Goal: Contribute content: Contribute content

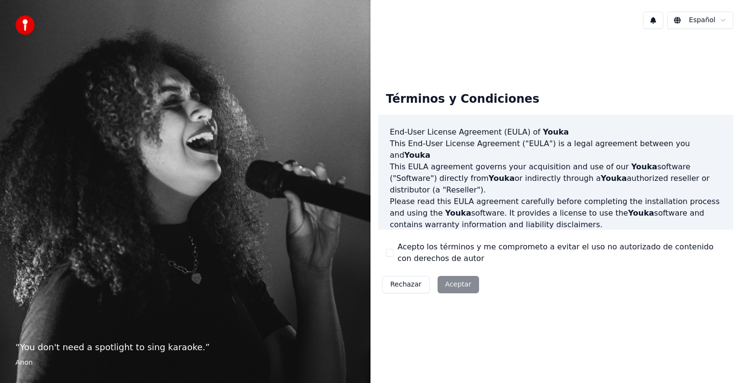
click at [388, 254] on button "Acepto los términos y me comprometo a evitar el uso no autorizado de contenido …" at bounding box center [390, 253] width 8 height 8
click at [452, 283] on button "Aceptar" at bounding box center [457, 284] width 41 height 17
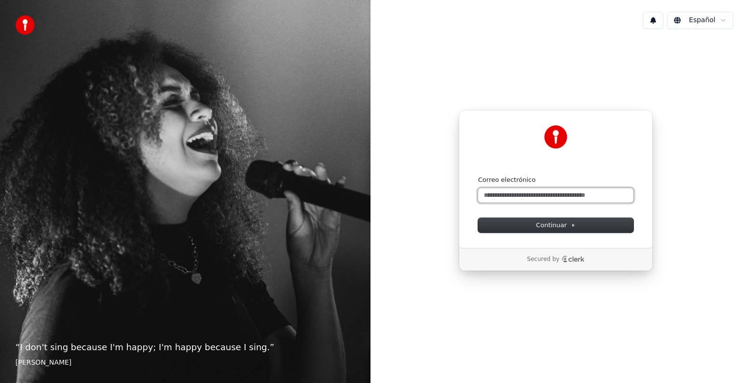
click at [566, 193] on input "Correo electrónico" at bounding box center [555, 195] width 155 height 14
type input "*"
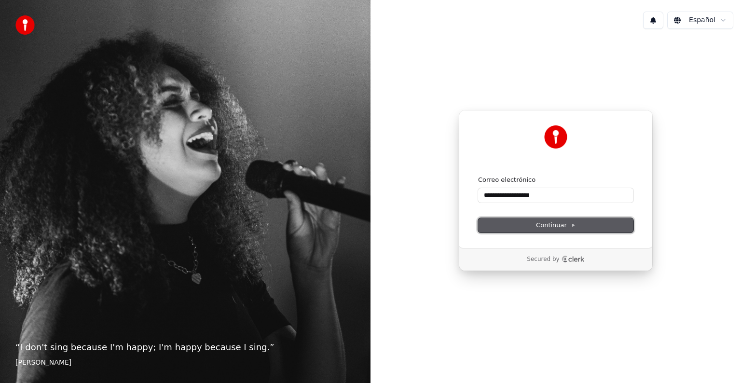
click at [550, 226] on span "Continuar" at bounding box center [556, 225] width 40 height 9
type input "**********"
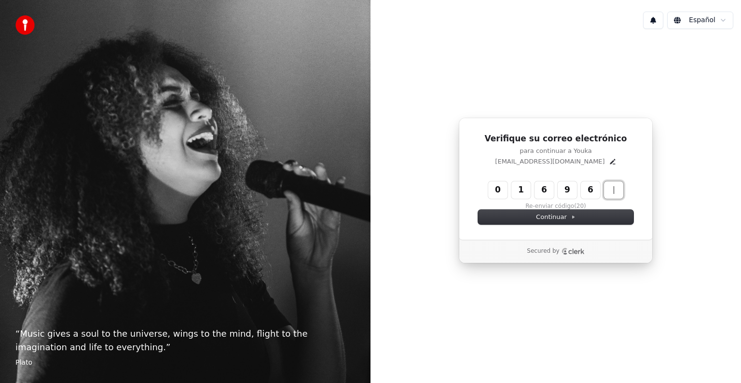
type input "******"
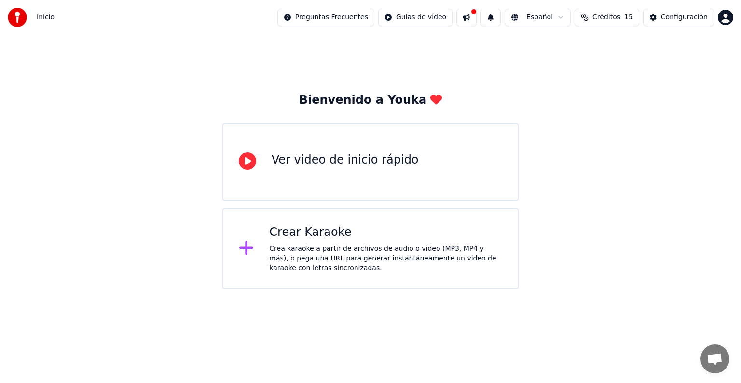
click at [247, 250] on icon at bounding box center [246, 248] width 14 height 14
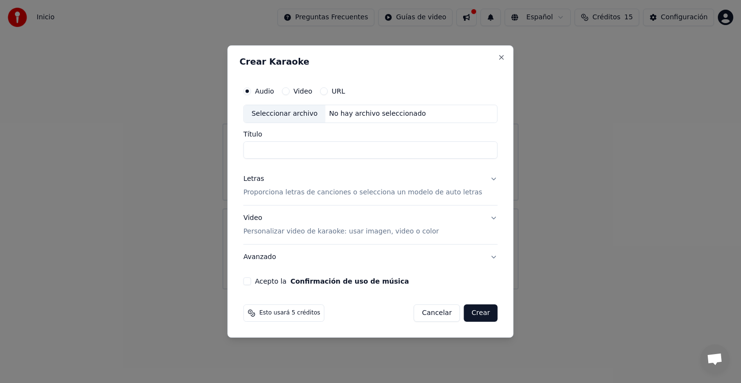
click at [308, 114] on div "Seleccionar archivo" at bounding box center [284, 113] width 81 height 17
type input "**********"
drag, startPoint x: 471, startPoint y: 314, endPoint x: 443, endPoint y: 276, distance: 47.3
click at [443, 276] on form "**********" at bounding box center [370, 202] width 262 height 248
click at [251, 282] on button "Acepto la Confirmación de uso de música" at bounding box center [247, 281] width 8 height 8
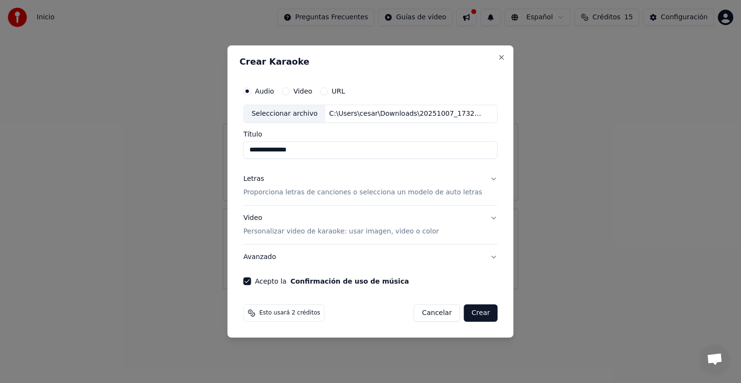
click at [468, 310] on button "Crear" at bounding box center [480, 312] width 34 height 17
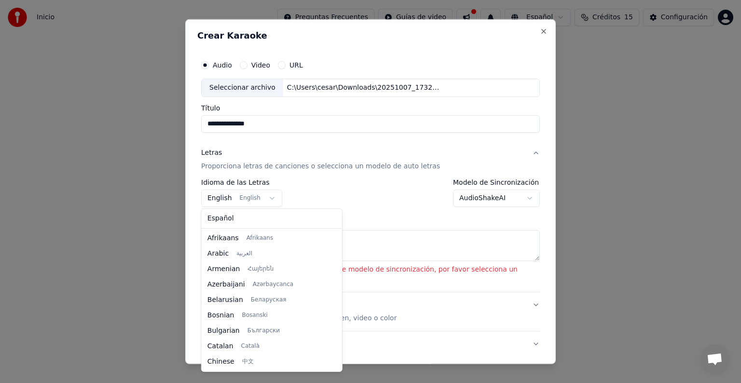
click at [264, 198] on body "**********" at bounding box center [370, 144] width 741 height 289
select select "**"
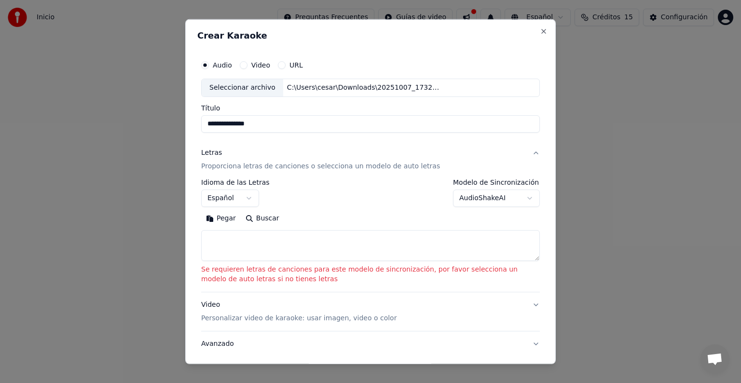
click at [251, 198] on body "**********" at bounding box center [370, 144] width 741 height 289
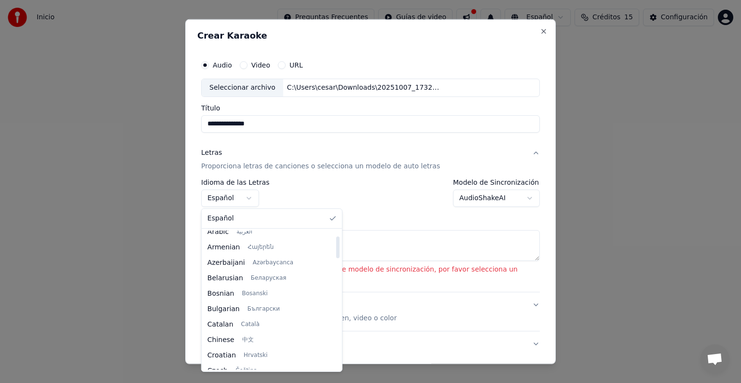
scroll to position [0, 0]
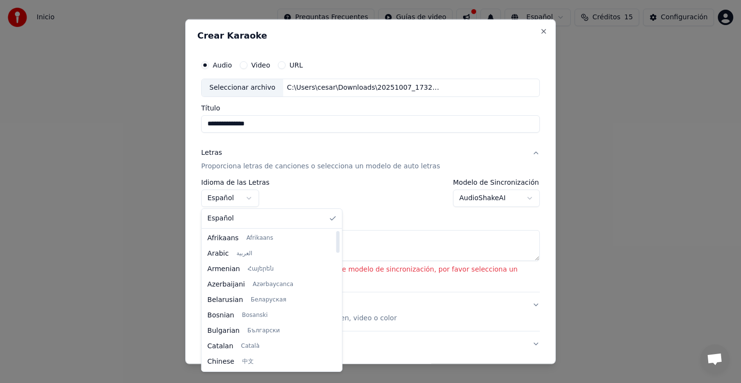
drag, startPoint x: 307, startPoint y: 280, endPoint x: 313, endPoint y: 235, distance: 45.8
click at [336, 235] on div at bounding box center [337, 242] width 3 height 22
click at [339, 204] on body "**********" at bounding box center [370, 144] width 741 height 289
click at [253, 199] on body "**********" at bounding box center [370, 144] width 741 height 289
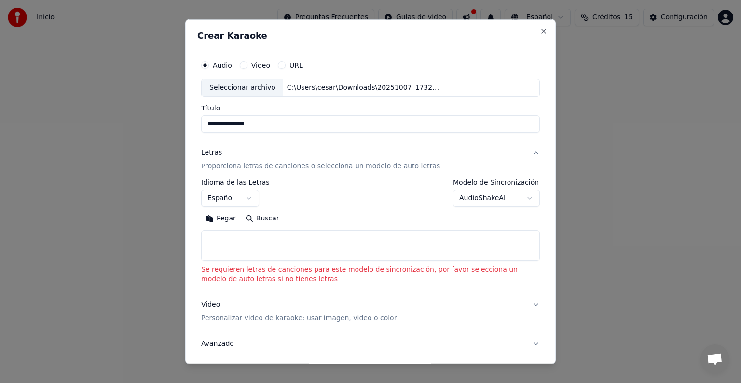
click at [331, 190] on body "**********" at bounding box center [370, 144] width 741 height 289
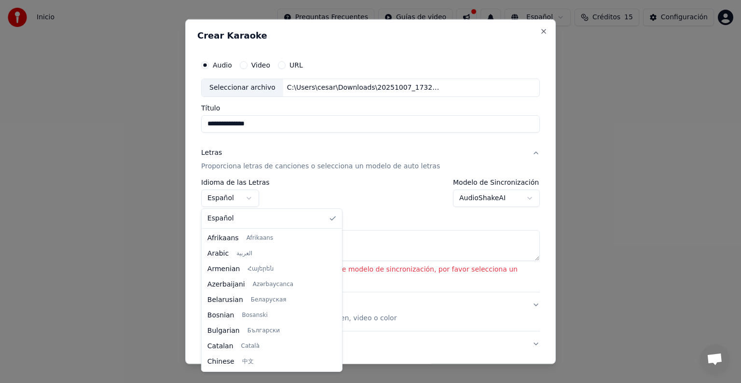
click at [250, 198] on body "**********" at bounding box center [370, 144] width 741 height 289
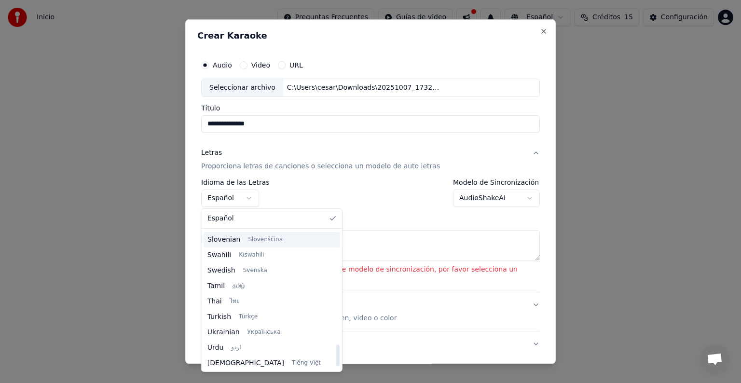
scroll to position [740, 0]
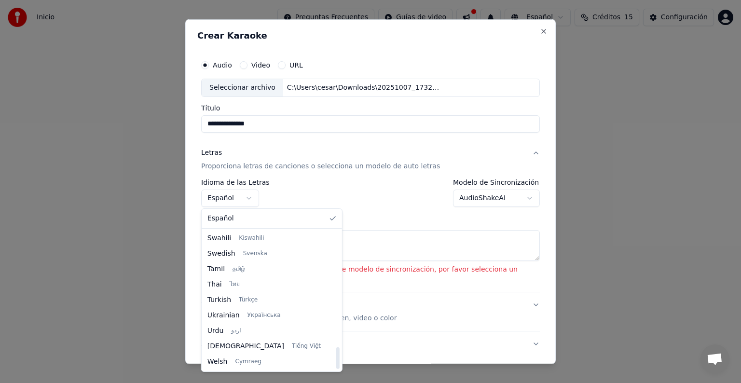
click at [349, 191] on body "**********" at bounding box center [370, 144] width 741 height 289
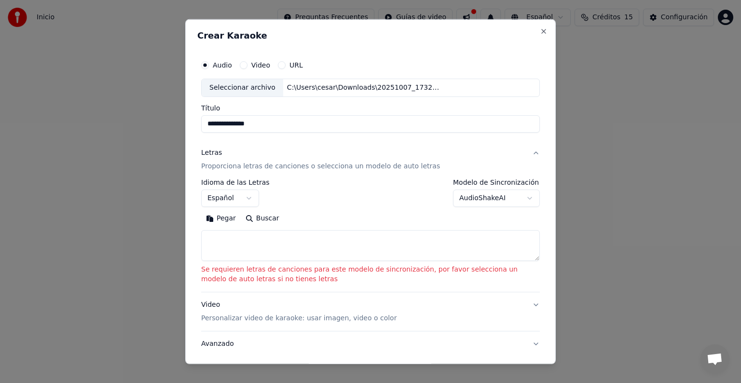
click at [402, 164] on p "Proporciona letras de canciones o selecciona un modelo de auto letras" at bounding box center [320, 167] width 239 height 10
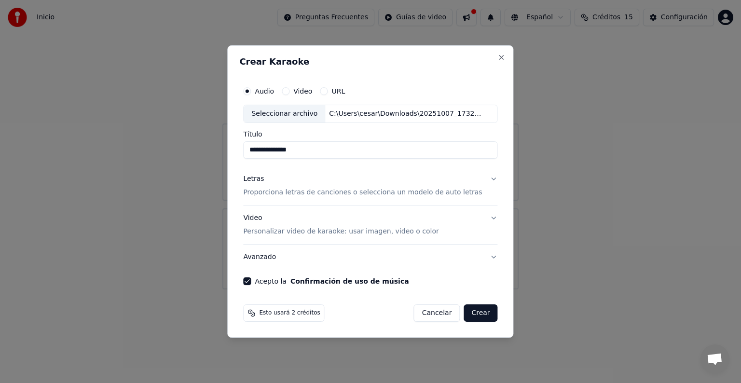
click at [478, 179] on button "Letras Proporciona letras de canciones o selecciona un modelo de auto letras" at bounding box center [370, 185] width 254 height 39
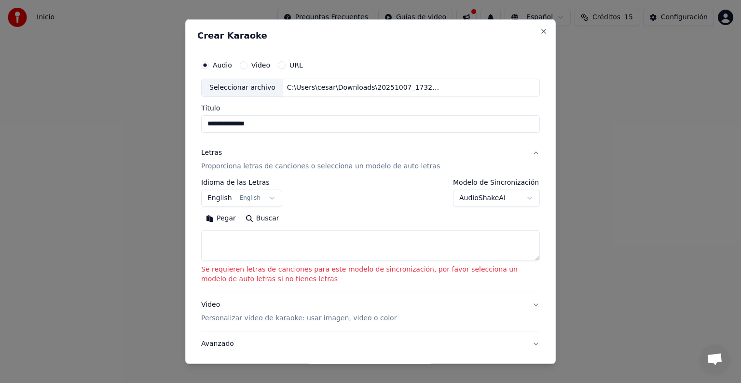
click at [228, 235] on textarea at bounding box center [370, 245] width 338 height 31
paste textarea "**********"
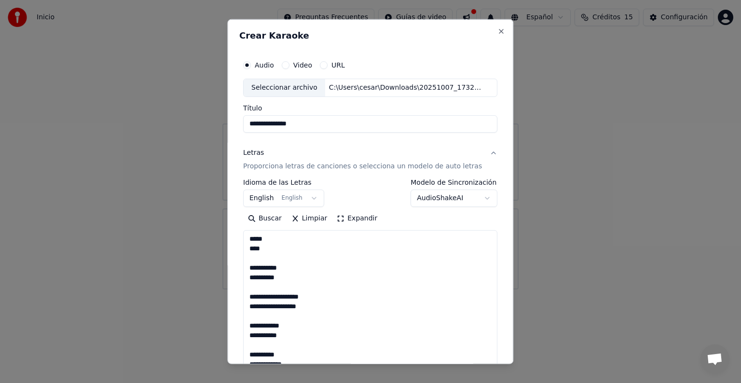
scroll to position [233, 0]
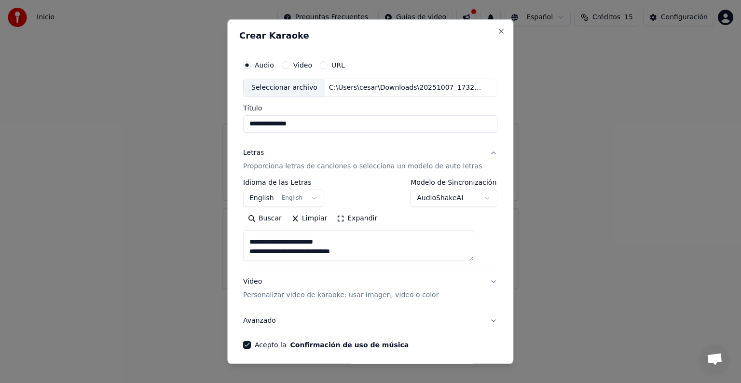
type textarea "**********"
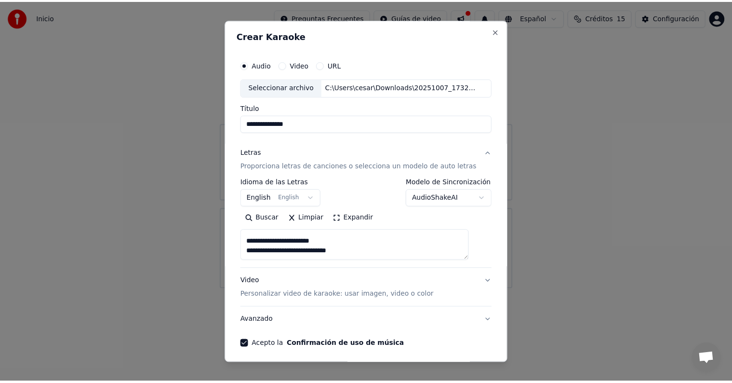
scroll to position [37, 0]
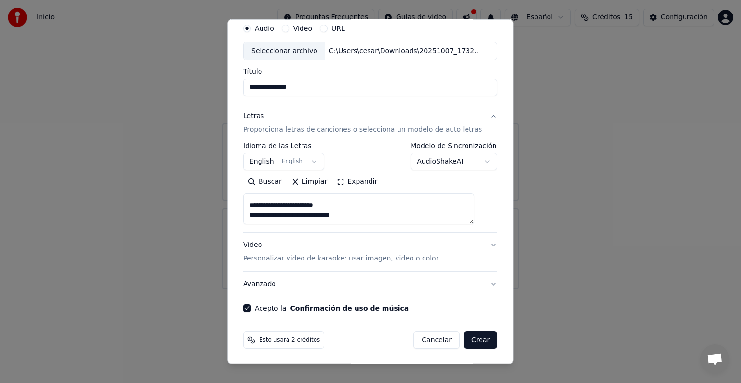
click at [463, 338] on button "Crear" at bounding box center [480, 339] width 34 height 17
select select "**"
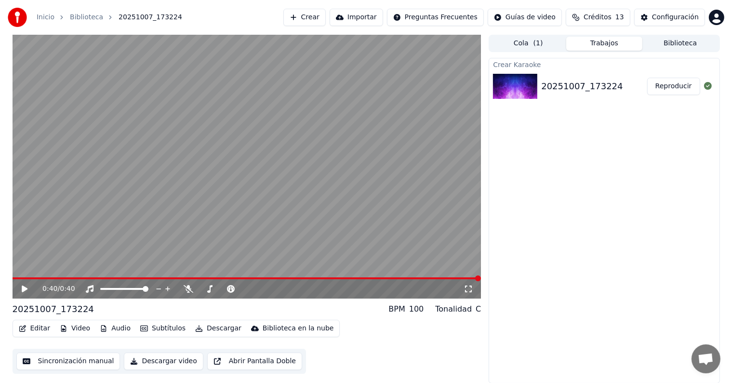
click at [24, 288] on icon at bounding box center [25, 288] width 6 height 7
click at [26, 289] on icon at bounding box center [24, 289] width 5 height 6
click at [25, 287] on icon at bounding box center [25, 288] width 6 height 7
click at [13, 278] on span at bounding box center [13, 278] width 0 height 2
click at [22, 289] on icon at bounding box center [31, 289] width 23 height 8
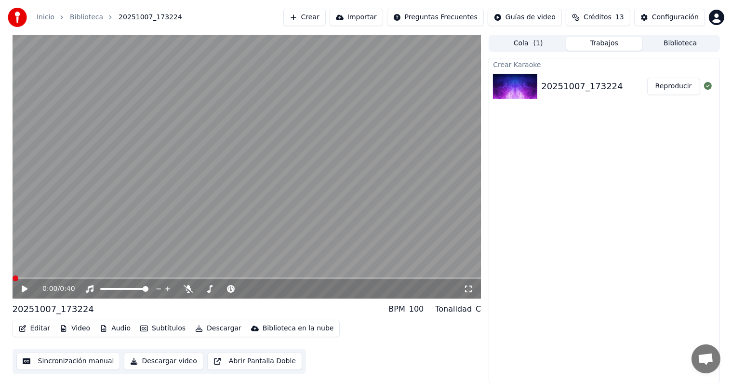
click at [13, 277] on span at bounding box center [16, 278] width 6 height 6
click at [82, 361] on button "Sincronización manual" at bounding box center [68, 360] width 104 height 17
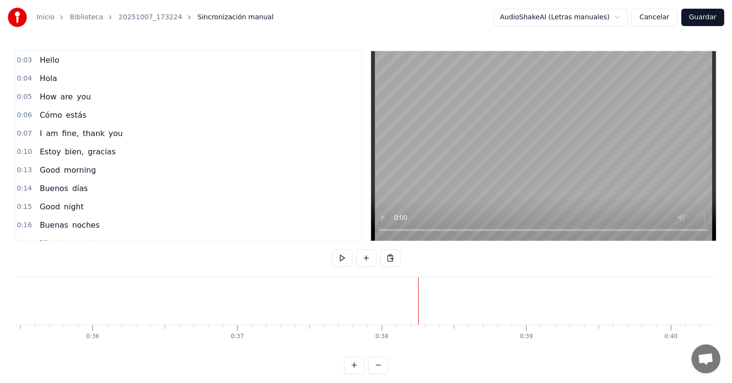
scroll to position [0, 5130]
click at [657, 17] on button "Cancelar" at bounding box center [655, 17] width 46 height 17
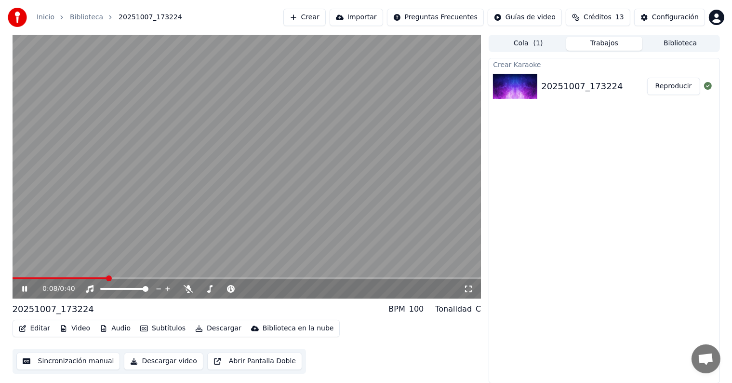
click at [25, 288] on icon at bounding box center [31, 289] width 23 height 8
click at [90, 288] on icon at bounding box center [90, 289] width 10 height 8
click at [87, 288] on icon at bounding box center [90, 289] width 10 height 8
click at [26, 287] on icon at bounding box center [25, 288] width 6 height 7
click at [189, 288] on icon at bounding box center [189, 289] width 10 height 8
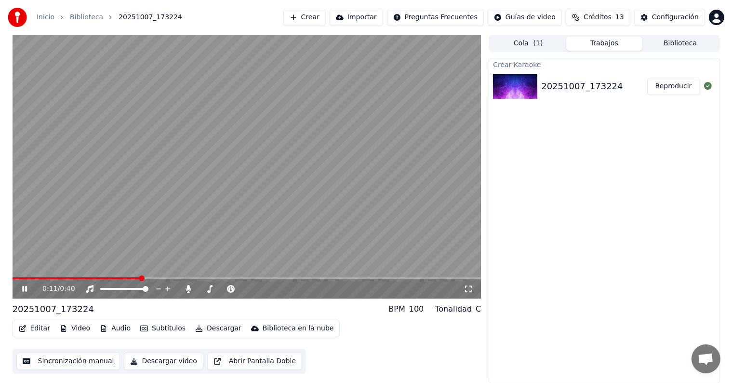
click at [21, 279] on span at bounding box center [77, 278] width 128 height 2
click at [24, 289] on icon at bounding box center [31, 289] width 23 height 8
click at [24, 289] on icon at bounding box center [25, 288] width 6 height 7
click at [24, 289] on icon at bounding box center [31, 289] width 23 height 8
click at [19, 278] on span at bounding box center [19, 278] width 12 height 2
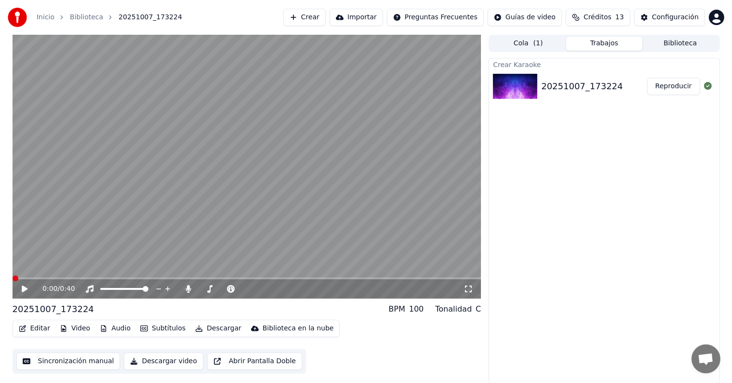
click at [13, 278] on span at bounding box center [16, 278] width 6 height 6
click at [24, 288] on icon at bounding box center [25, 288] width 6 height 7
click at [24, 288] on icon at bounding box center [24, 289] width 5 height 6
click at [22, 286] on icon at bounding box center [25, 288] width 6 height 7
click at [23, 289] on icon at bounding box center [24, 289] width 5 height 6
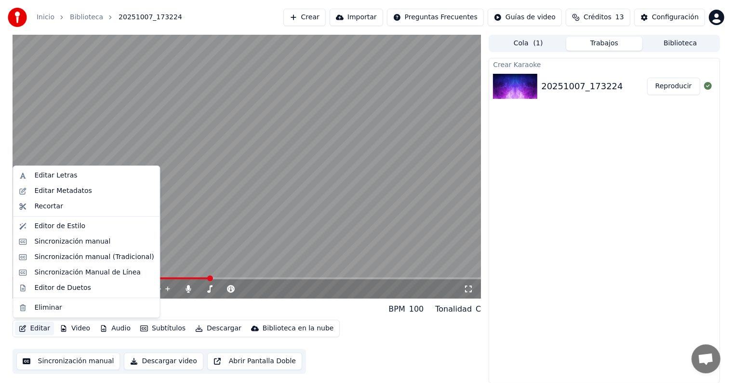
click at [37, 327] on button "Editar" at bounding box center [34, 329] width 39 height 14
click at [42, 207] on div "Recortar" at bounding box center [48, 207] width 29 height 10
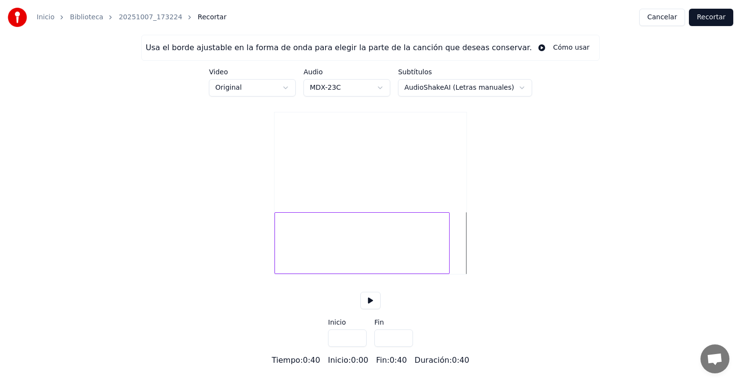
click at [448, 256] on div at bounding box center [447, 243] width 3 height 61
type input "****"
click at [707, 18] on button "Recortar" at bounding box center [711, 17] width 44 height 17
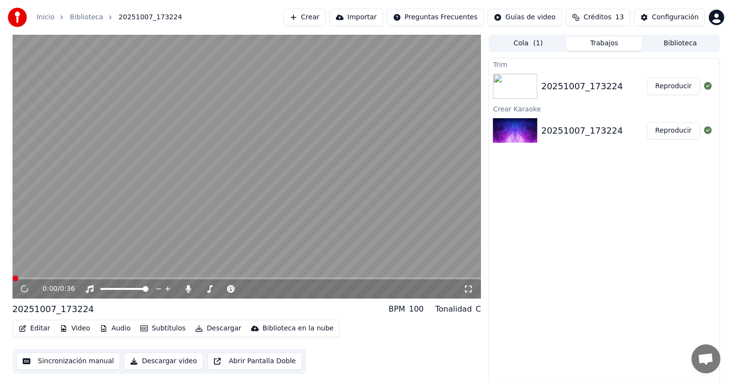
click at [518, 87] on img at bounding box center [515, 86] width 44 height 25
click at [189, 289] on icon at bounding box center [188, 289] width 5 height 8
click at [187, 289] on icon at bounding box center [189, 289] width 10 height 8
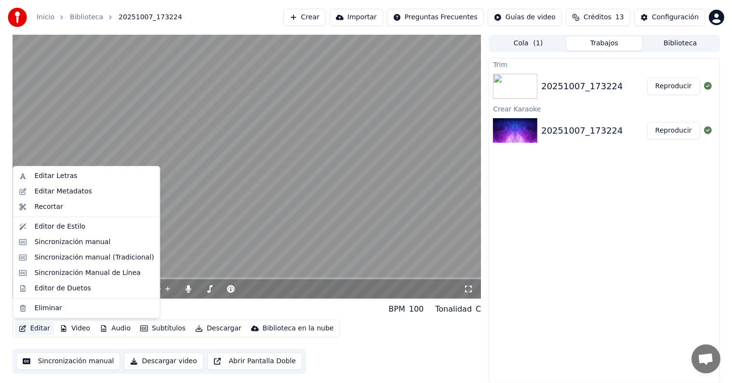
click at [37, 328] on button "Editar" at bounding box center [34, 329] width 39 height 14
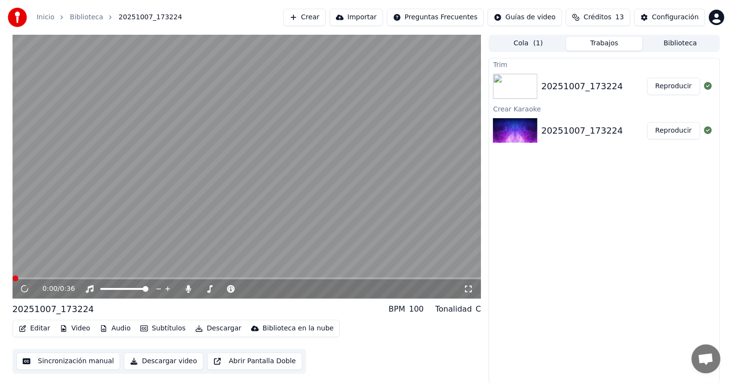
click at [566, 203] on div "Trim 20251007_173224 Reproducir Crear Karaoke 20251007_173224 Reproducir" at bounding box center [604, 220] width 231 height 325
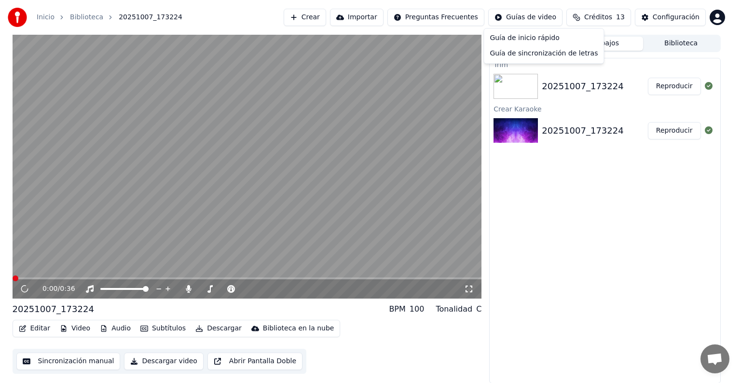
click at [541, 19] on html "Inicio Biblioteca 20251007_173224 Crear Importar Preguntas Frecuentes Guías de …" at bounding box center [370, 191] width 741 height 383
click at [539, 183] on html "Inicio Biblioteca 20251007_173224 Crear Importar Preguntas Frecuentes Guías de …" at bounding box center [370, 191] width 741 height 383
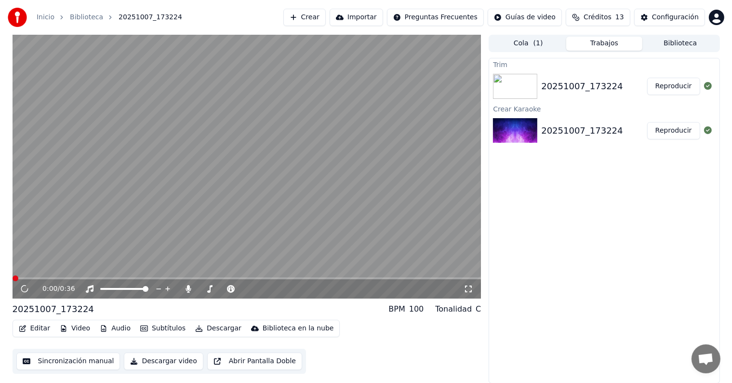
click at [606, 17] on span "Créditos" at bounding box center [598, 18] width 28 height 10
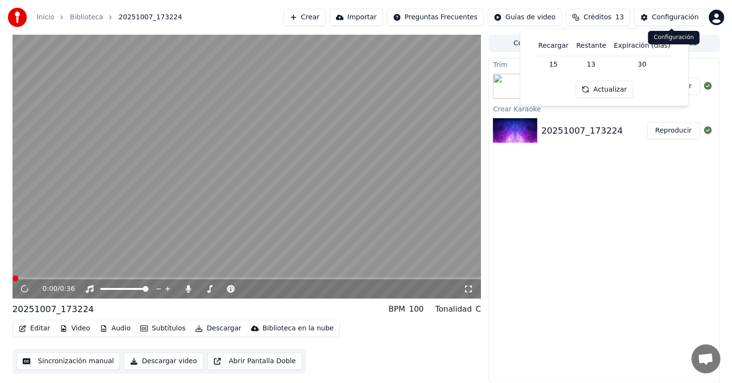
click at [664, 15] on div "Configuración" at bounding box center [675, 18] width 47 height 10
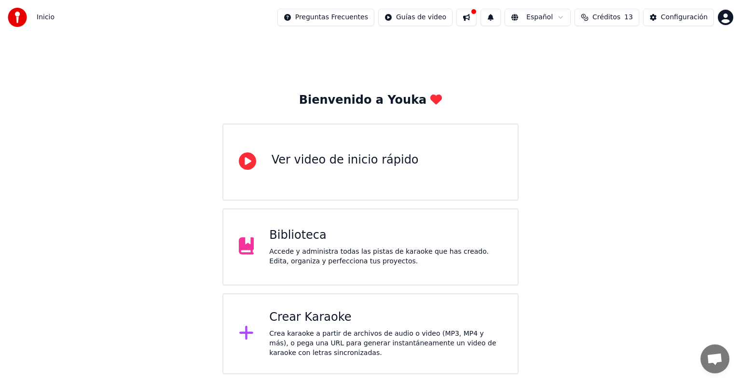
click at [395, 241] on div "Biblioteca" at bounding box center [385, 235] width 233 height 15
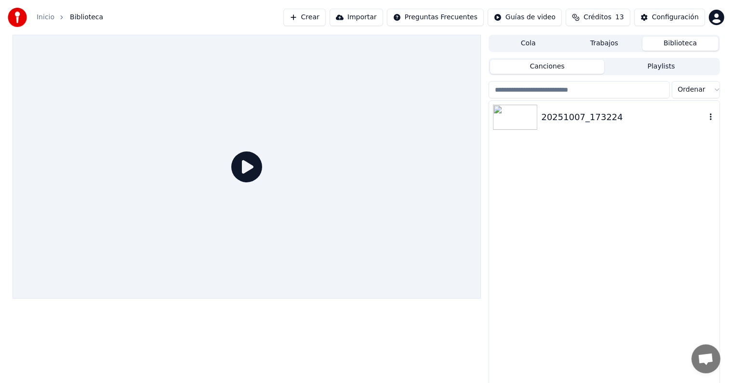
click at [522, 118] on img at bounding box center [515, 117] width 44 height 25
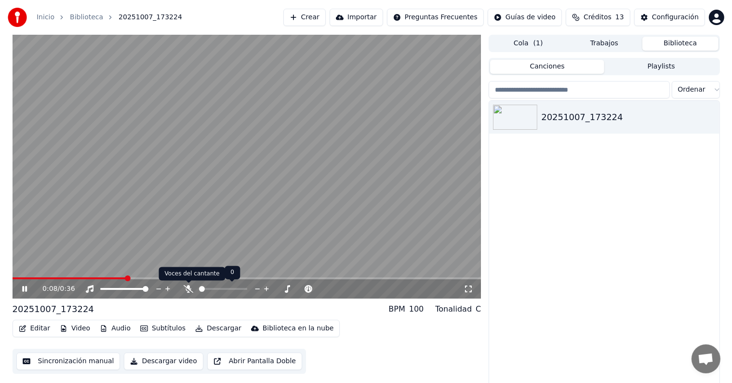
click at [188, 289] on icon at bounding box center [189, 289] width 10 height 8
click at [13, 279] on span at bounding box center [13, 278] width 0 height 2
click at [24, 289] on icon at bounding box center [31, 289] width 23 height 8
click at [21, 289] on icon at bounding box center [31, 289] width 23 height 8
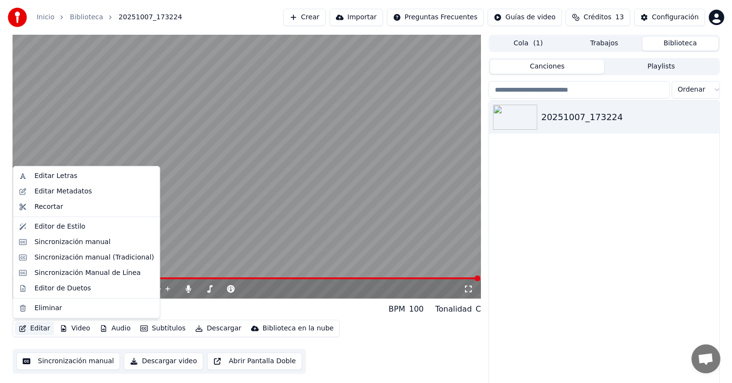
click at [33, 328] on button "Editar" at bounding box center [34, 329] width 39 height 14
click at [63, 177] on div "Editar Letras" at bounding box center [55, 176] width 43 height 10
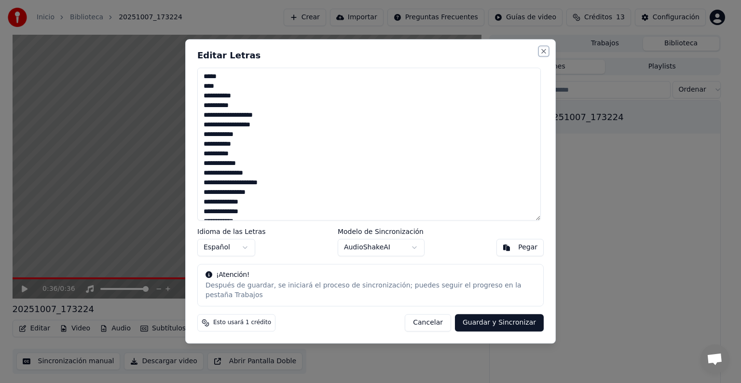
click at [541, 55] on button "Close" at bounding box center [544, 51] width 8 height 8
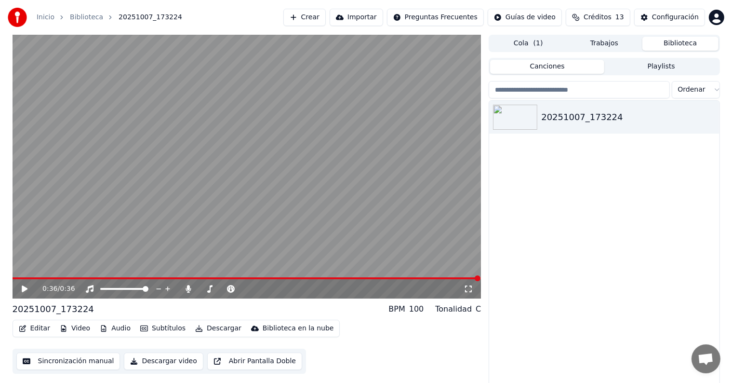
click at [71, 361] on button "Sincronización manual" at bounding box center [68, 360] width 104 height 17
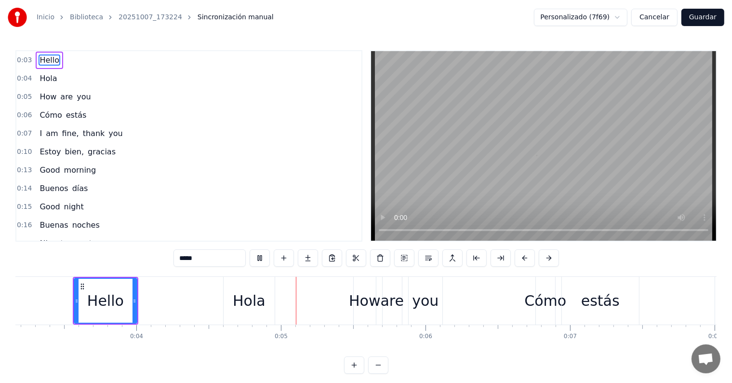
scroll to position [0, 609]
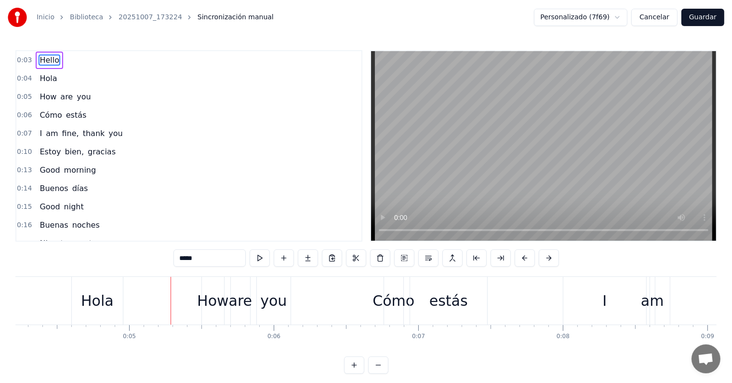
click at [210, 303] on div "How" at bounding box center [212, 301] width 31 height 22
type input "***"
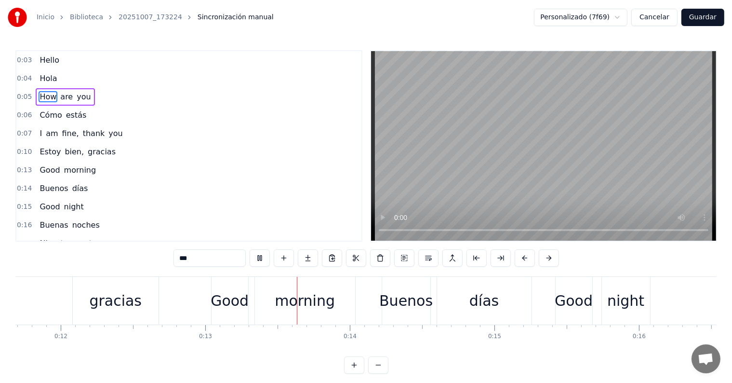
scroll to position [0, 1846]
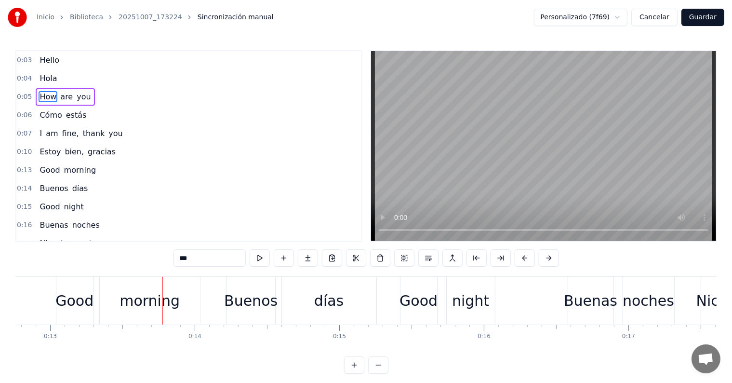
click at [89, 173] on div "Good morning" at bounding box center [68, 170] width 64 height 17
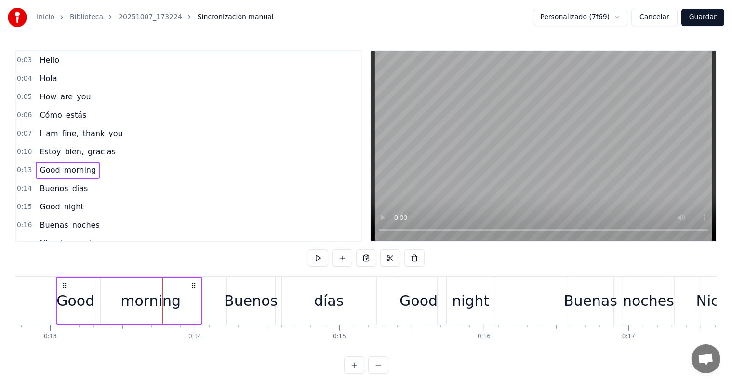
scroll to position [0, 1838]
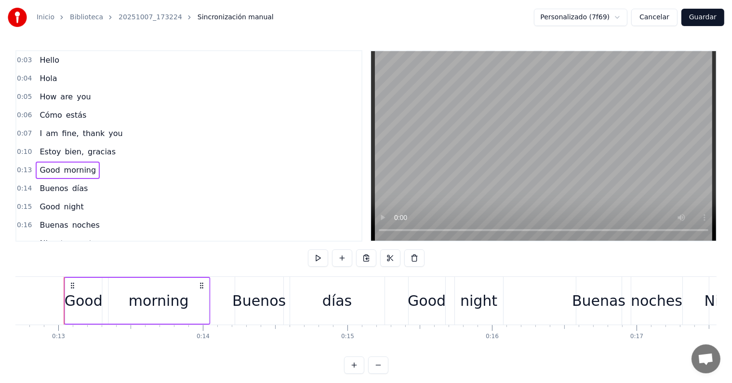
click at [202, 285] on icon at bounding box center [202, 286] width 8 height 8
click at [89, 287] on div "Good" at bounding box center [84, 301] width 37 height 46
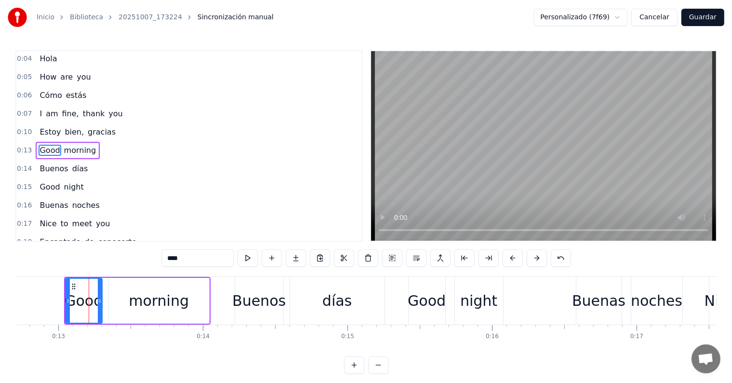
scroll to position [20, 0]
click at [439, 258] on button at bounding box center [441, 257] width 20 height 17
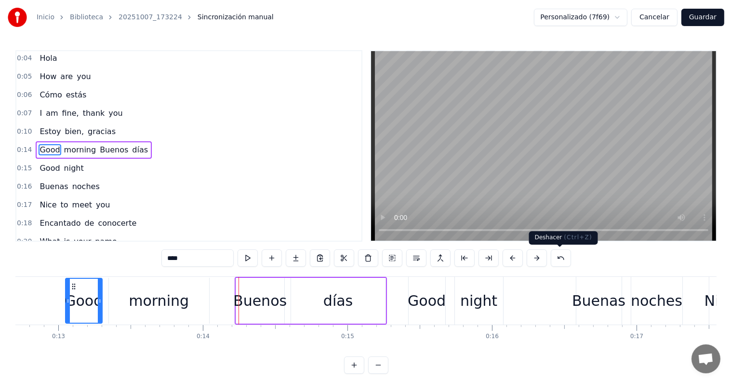
click at [559, 256] on button at bounding box center [561, 257] width 20 height 17
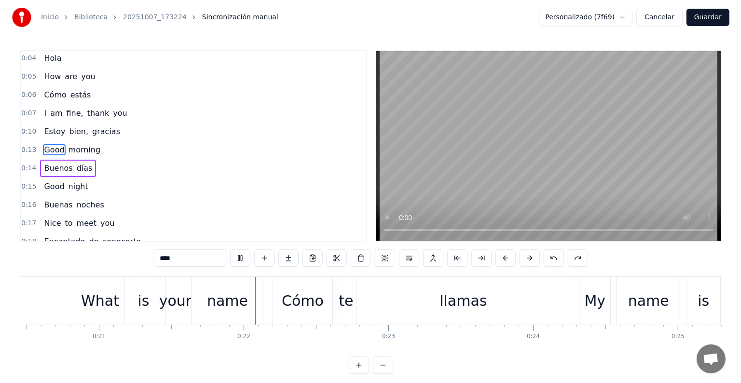
scroll to position [0, 3072]
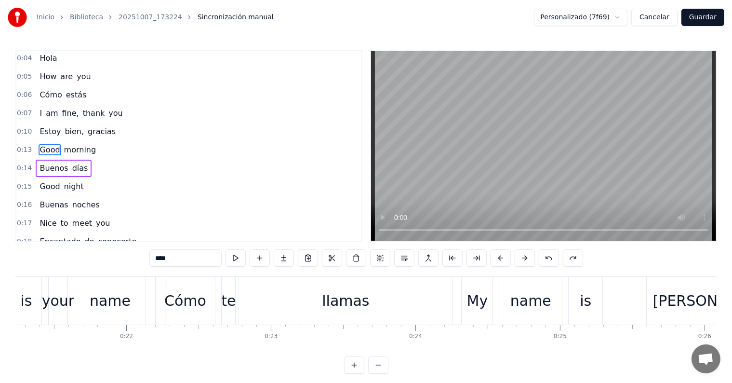
click at [181, 258] on input "****" at bounding box center [185, 257] width 72 height 17
click at [667, 18] on button "Cancelar" at bounding box center [655, 17] width 46 height 17
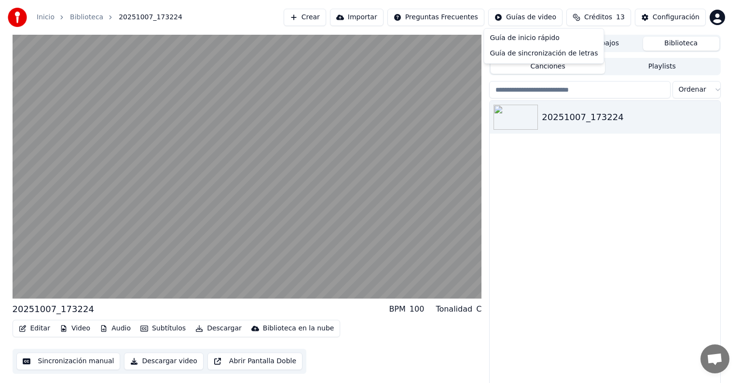
click at [538, 18] on html "Inicio Biblioteca 20251007_173224 Crear Importar Preguntas Frecuentes Guías de …" at bounding box center [370, 191] width 741 height 383
click at [530, 39] on div "Guía de inicio rápido" at bounding box center [544, 37] width 116 height 15
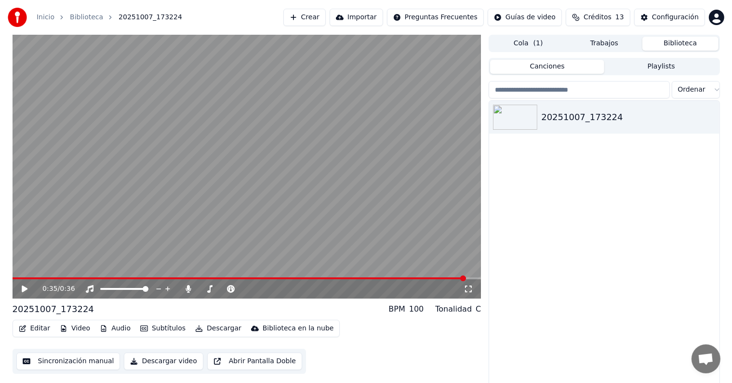
click at [25, 287] on icon at bounding box center [31, 289] width 23 height 8
click at [470, 287] on icon at bounding box center [469, 289] width 10 height 8
click at [600, 19] on span "Créditos" at bounding box center [598, 18] width 28 height 10
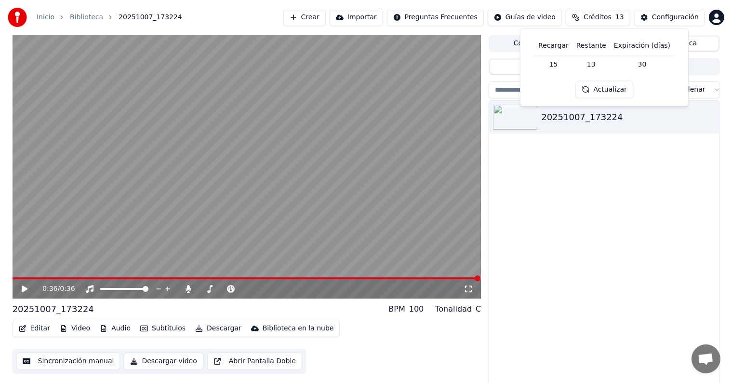
click at [548, 238] on div "20251007_173224" at bounding box center [604, 244] width 230 height 286
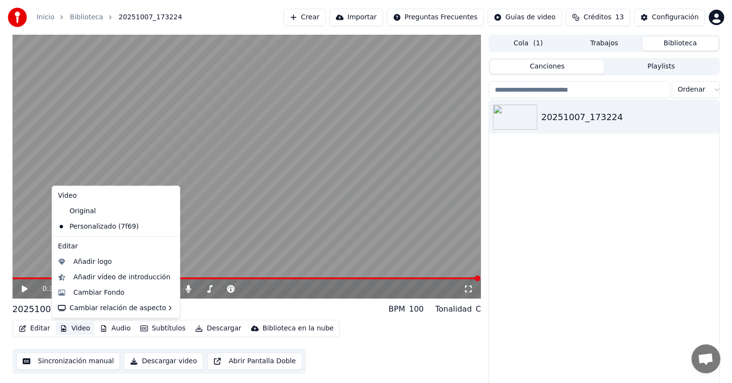
click at [75, 329] on button "Video" at bounding box center [75, 329] width 38 height 14
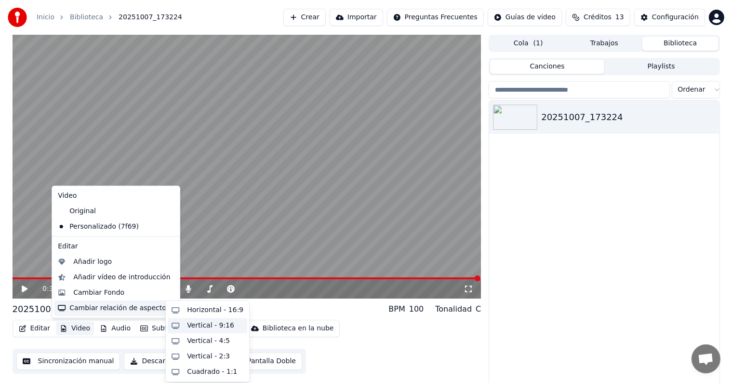
click at [200, 325] on div "Vertical - 9:16" at bounding box center [210, 326] width 47 height 10
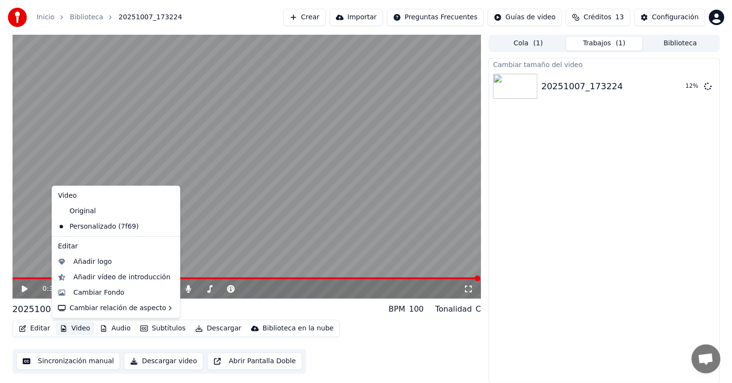
click at [75, 325] on button "Video" at bounding box center [75, 329] width 38 height 14
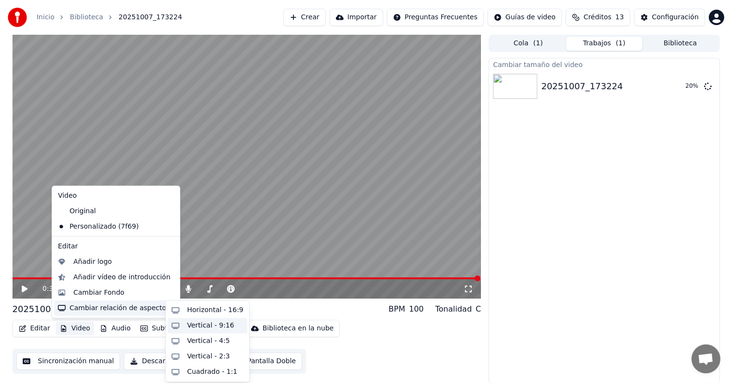
click at [189, 324] on div "Vertical - 9:16" at bounding box center [210, 326] width 47 height 10
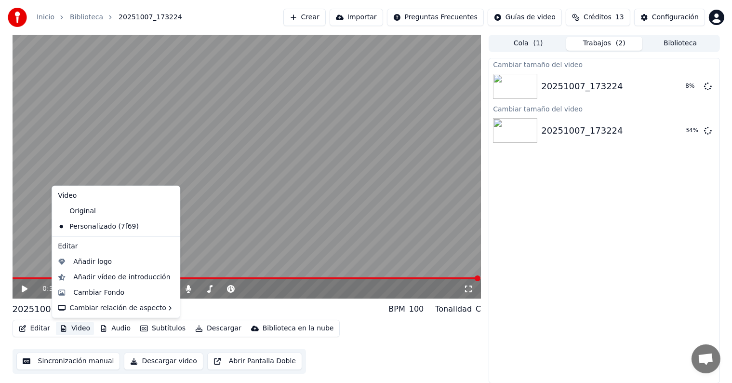
click at [78, 327] on button "Video" at bounding box center [75, 329] width 38 height 14
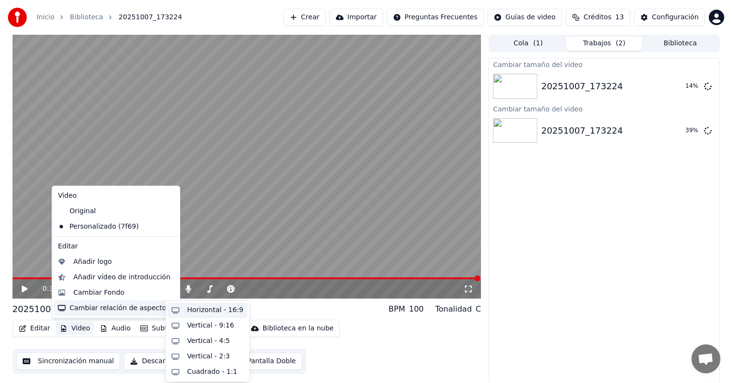
click at [203, 309] on div "Horizontal - 16:9" at bounding box center [215, 310] width 56 height 10
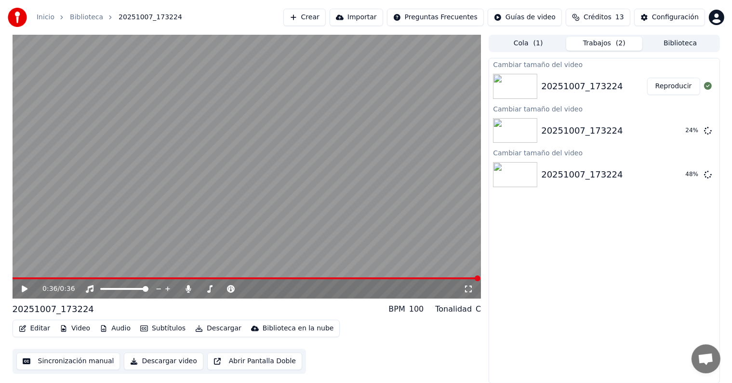
click at [677, 85] on button "Reproducir" at bounding box center [674, 86] width 53 height 17
click at [522, 127] on img at bounding box center [515, 130] width 44 height 25
click at [671, 129] on button "Reproducir" at bounding box center [674, 130] width 53 height 17
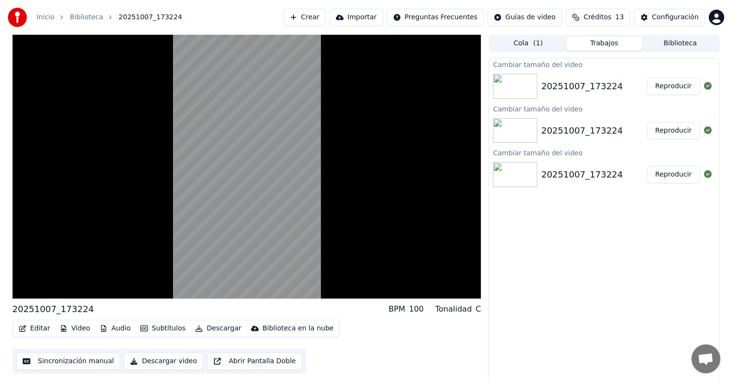
click at [521, 173] on img at bounding box center [515, 174] width 44 height 25
click at [664, 174] on button "Reproducir" at bounding box center [674, 174] width 53 height 17
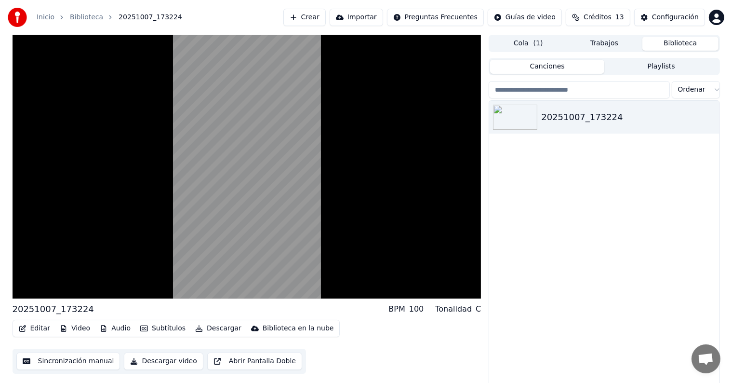
click at [671, 41] on button "Biblioteca" at bounding box center [681, 44] width 76 height 14
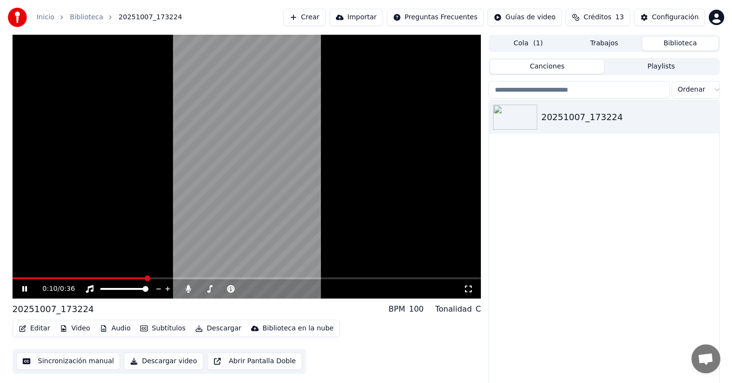
click at [24, 288] on icon at bounding box center [31, 289] width 23 height 8
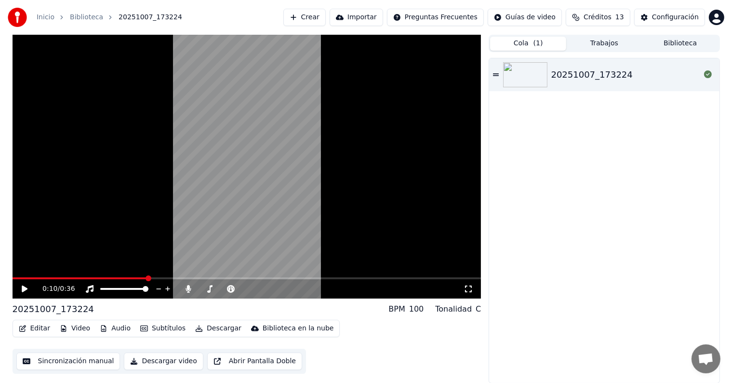
click at [529, 43] on button "Cola ( 1 )" at bounding box center [528, 44] width 76 height 14
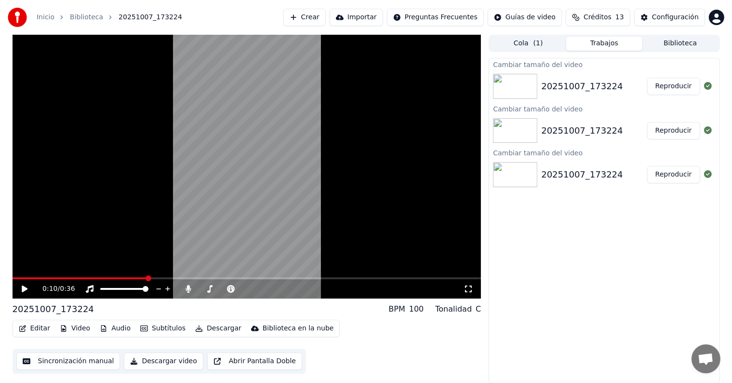
click at [609, 41] on button "Trabajos" at bounding box center [605, 44] width 76 height 14
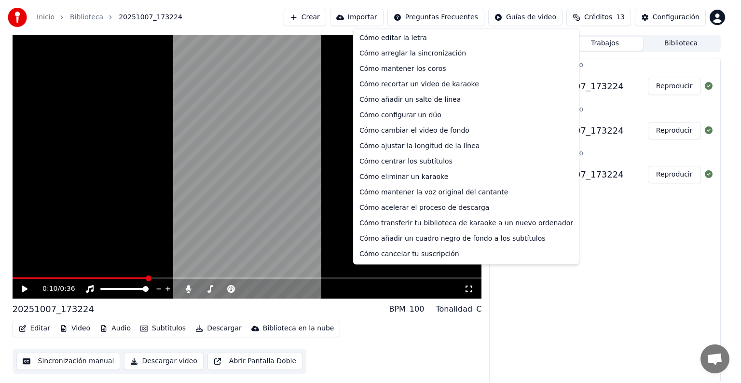
click at [453, 16] on html "Inicio Biblioteca 20251007_173224 Crear Importar Preguntas Frecuentes Guías de …" at bounding box center [370, 191] width 741 height 383
click at [432, 36] on div "Cómo editar la letra" at bounding box center [465, 37] width 221 height 15
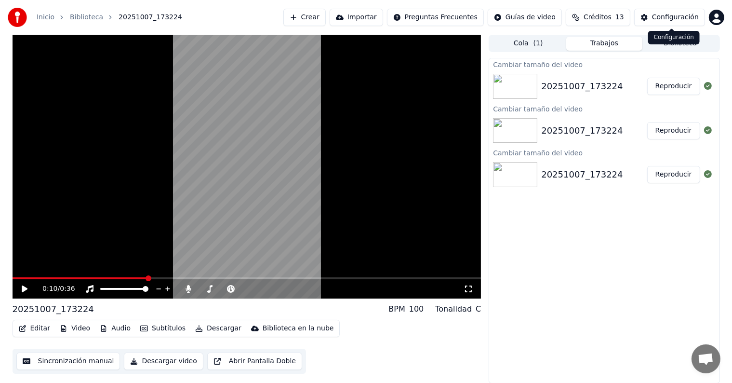
click at [678, 13] on div "Configuración" at bounding box center [675, 18] width 47 height 10
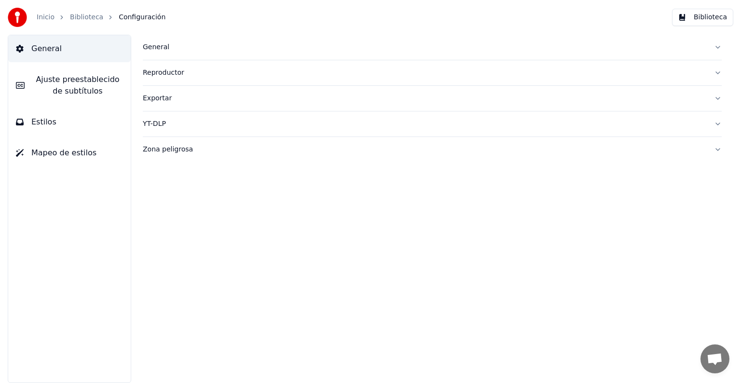
click at [706, 15] on button "Biblioteca" at bounding box center [702, 17] width 61 height 17
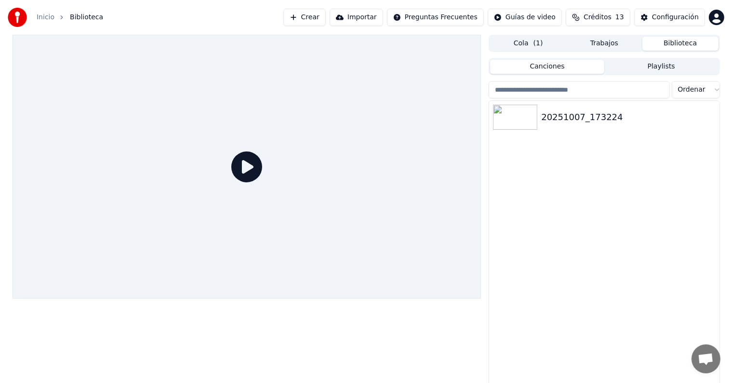
click at [246, 166] on icon at bounding box center [246, 166] width 31 height 31
click at [684, 40] on button "Biblioteca" at bounding box center [681, 44] width 76 height 14
click at [527, 44] on button "Cola ( 1 )" at bounding box center [528, 44] width 76 height 14
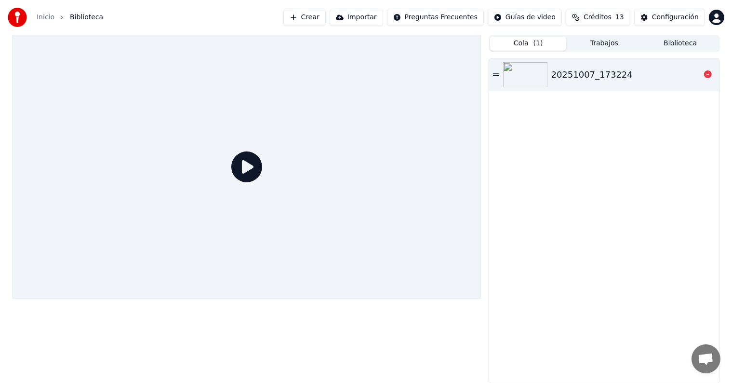
click at [519, 77] on img at bounding box center [525, 74] width 44 height 25
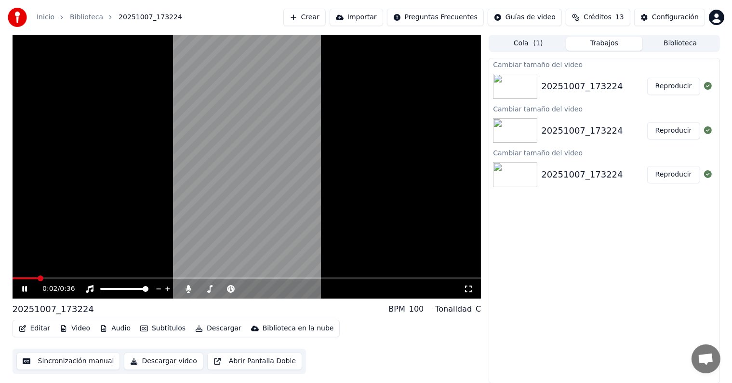
click at [602, 45] on button "Trabajos" at bounding box center [605, 44] width 76 height 14
click at [520, 87] on img at bounding box center [515, 86] width 44 height 25
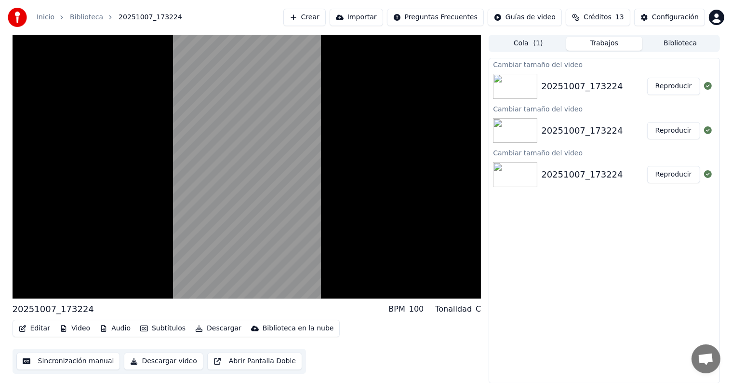
click at [658, 84] on button "Reproducir" at bounding box center [674, 86] width 53 height 17
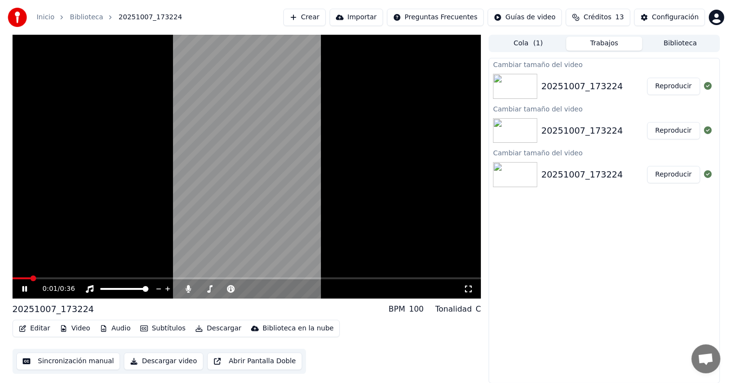
click at [22, 288] on icon at bounding box center [24, 289] width 5 height 6
click at [524, 85] on img at bounding box center [515, 86] width 44 height 25
click at [519, 131] on img at bounding box center [515, 130] width 44 height 25
click at [665, 87] on button "Reproducir" at bounding box center [674, 86] width 53 height 17
click at [26, 290] on icon at bounding box center [24, 289] width 5 height 6
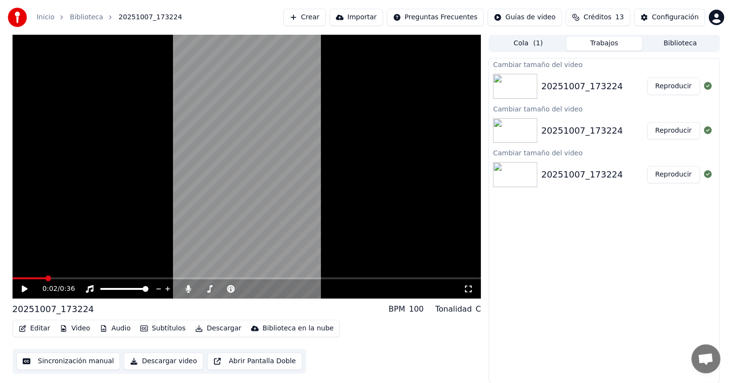
click at [658, 176] on button "Reproducir" at bounding box center [674, 174] width 53 height 17
click at [26, 287] on icon at bounding box center [24, 289] width 5 height 6
click at [87, 360] on button "Sincronización manual" at bounding box center [68, 360] width 104 height 17
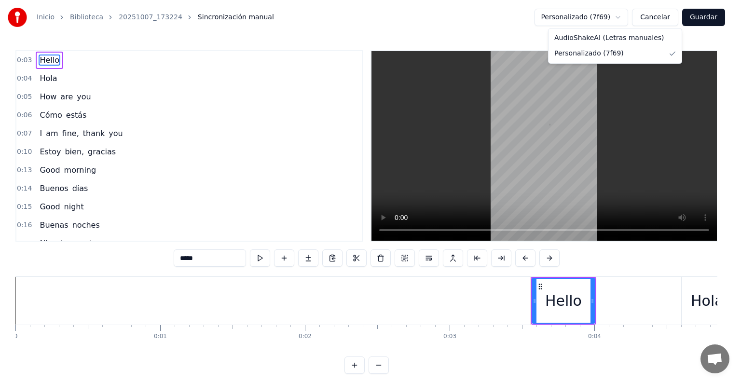
click at [623, 17] on html "Inicio Biblioteca 20251007_173224 Sincronización manual Personalizado (7f69) Ca…" at bounding box center [370, 194] width 741 height 389
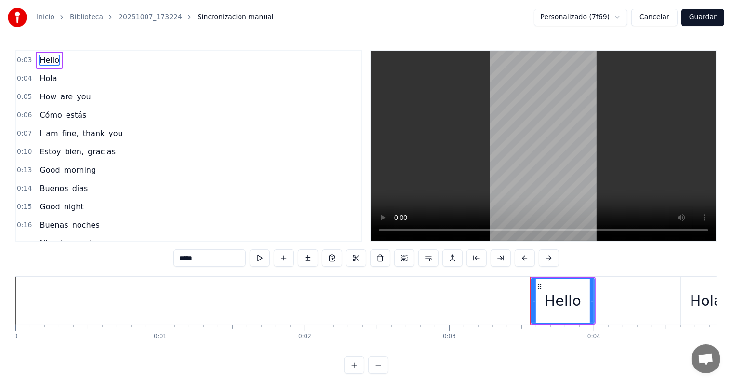
click at [623, 17] on html "Inicio Biblioteca 20251007_173224 Sincronización manual Personalizado (7f69) Ca…" at bounding box center [366, 194] width 732 height 389
click at [654, 16] on button "Cancelar" at bounding box center [655, 17] width 46 height 17
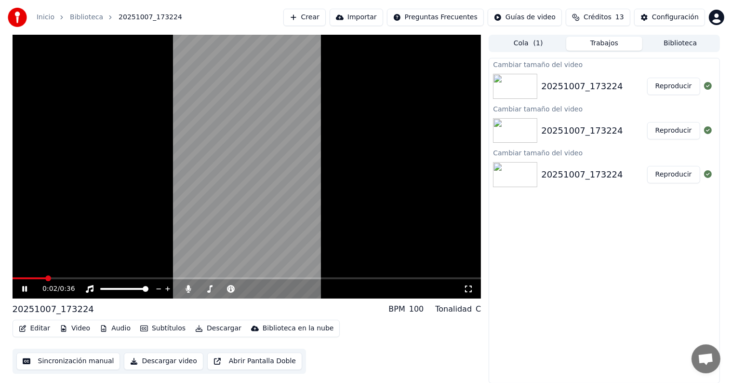
click at [23, 288] on icon at bounding box center [24, 289] width 5 height 6
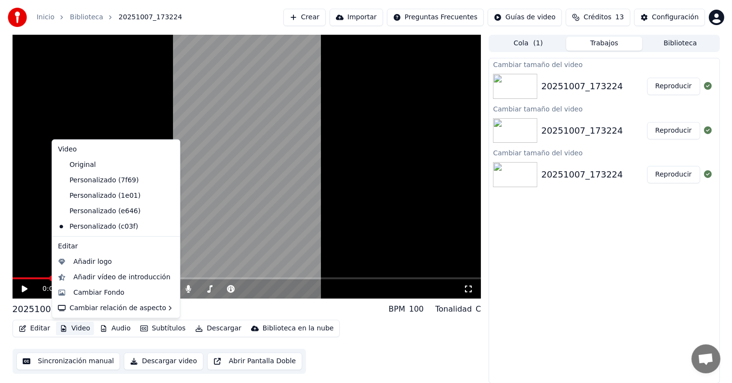
click at [75, 328] on button "Video" at bounding box center [75, 329] width 38 height 14
click at [98, 291] on div "Cambiar Fondo" at bounding box center [98, 293] width 51 height 10
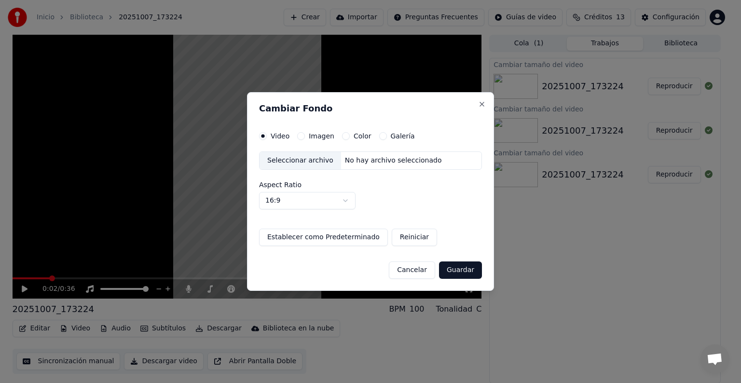
click at [301, 137] on button "Imagen" at bounding box center [301, 136] width 8 height 8
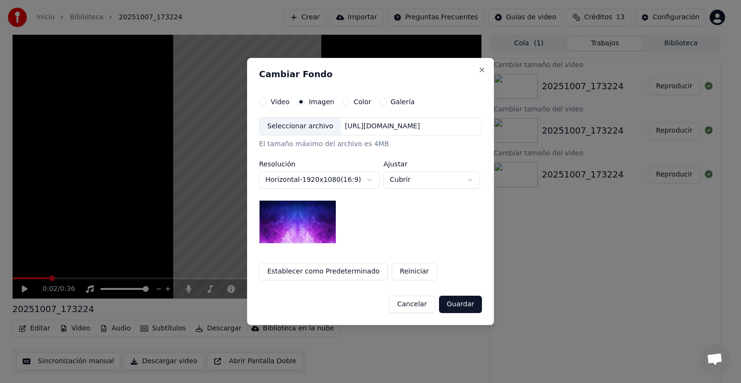
click at [342, 101] on button "Color" at bounding box center [346, 102] width 8 height 8
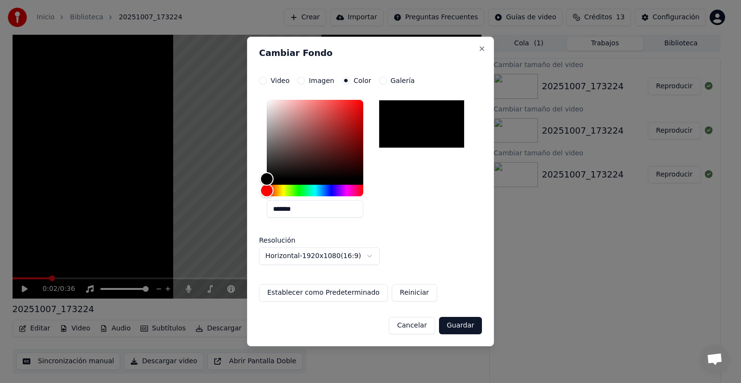
click at [380, 81] on button "Galería" at bounding box center [383, 81] width 8 height 8
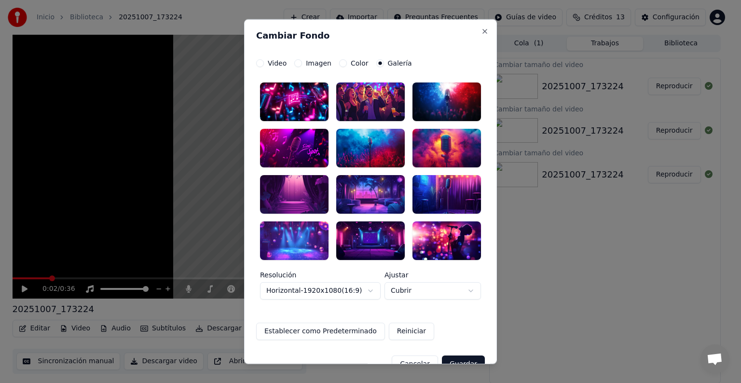
click at [441, 231] on div at bounding box center [446, 240] width 68 height 39
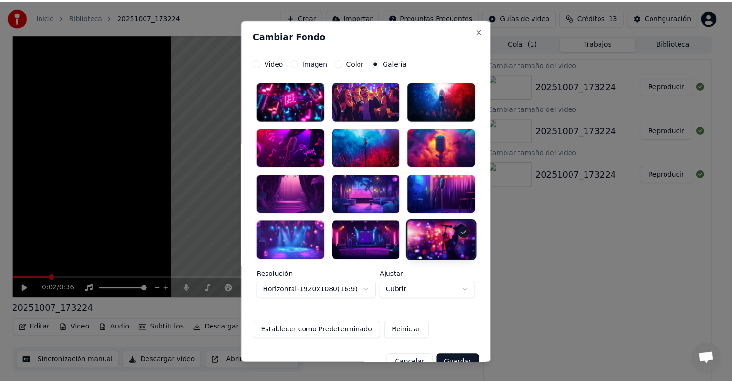
scroll to position [20, 0]
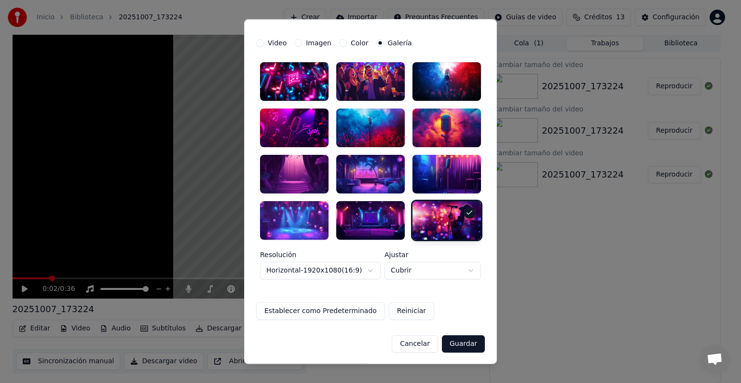
click at [463, 342] on button "Guardar" at bounding box center [463, 343] width 43 height 17
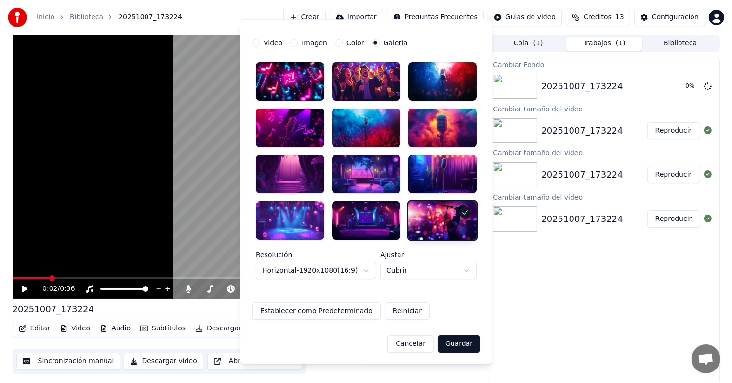
scroll to position [0, 0]
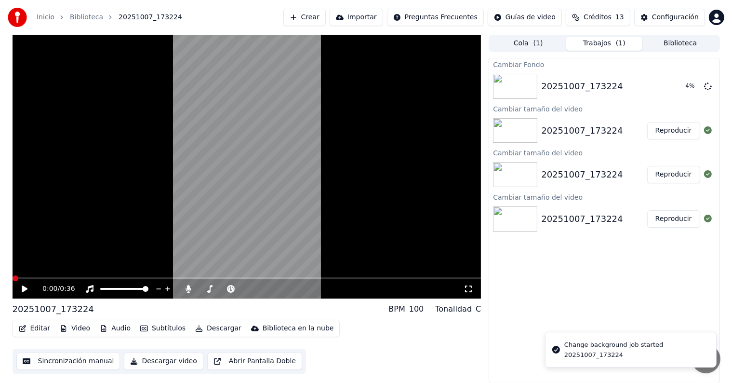
click at [13, 278] on span at bounding box center [16, 278] width 6 height 6
click at [23, 286] on icon at bounding box center [25, 288] width 6 height 7
click at [24, 289] on icon at bounding box center [24, 289] width 5 height 6
click at [83, 330] on button "Video" at bounding box center [75, 329] width 38 height 14
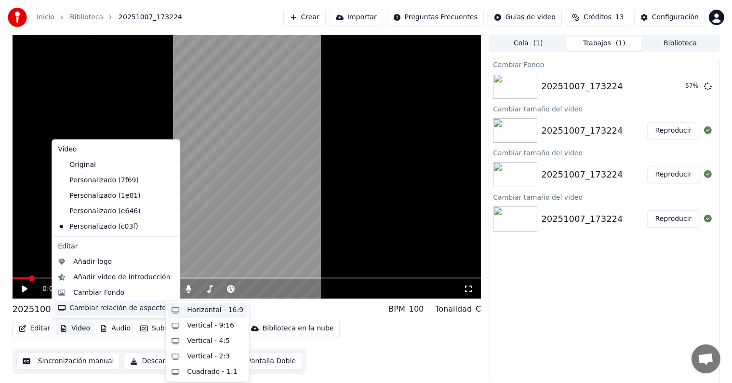
click at [209, 307] on div "Horizontal - 16:9" at bounding box center [215, 310] width 56 height 10
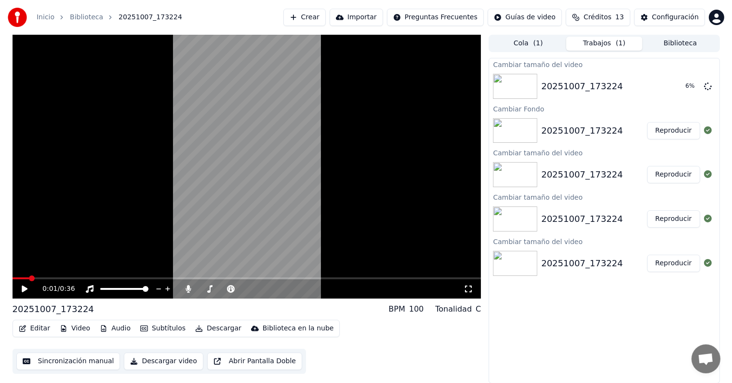
click at [682, 131] on button "Reproducir" at bounding box center [674, 130] width 53 height 17
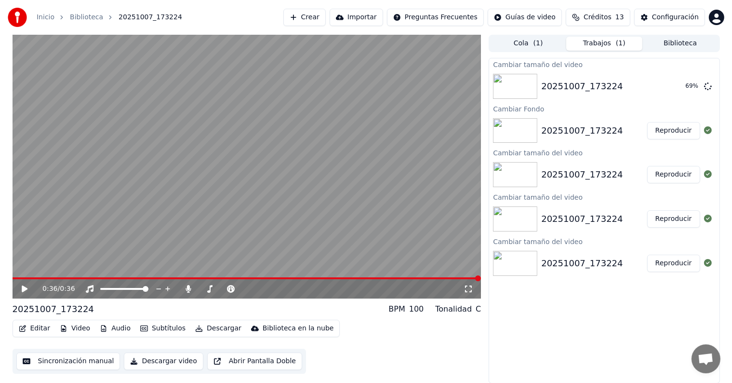
click at [320, 18] on button "Crear" at bounding box center [305, 17] width 42 height 17
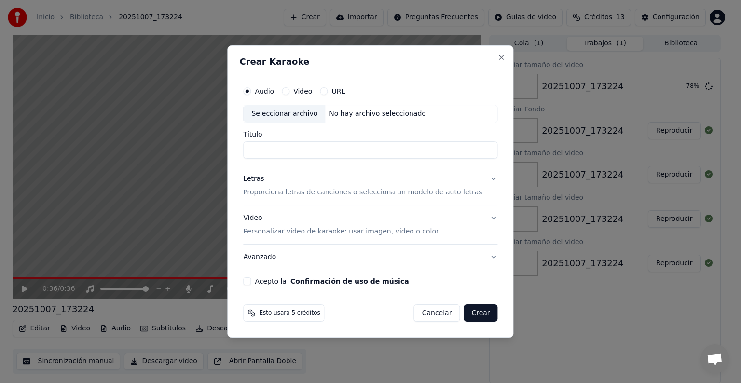
click at [480, 256] on button "Avanzado" at bounding box center [370, 256] width 254 height 25
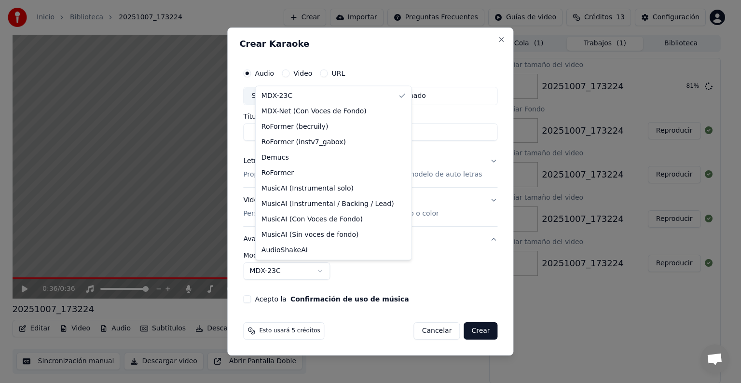
click at [332, 270] on body "**********" at bounding box center [366, 191] width 732 height 383
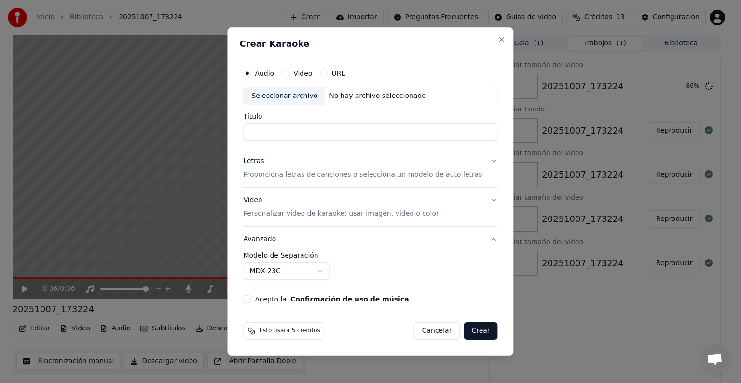
click at [491, 40] on body "**********" at bounding box center [366, 191] width 732 height 383
click at [498, 39] on button "Close" at bounding box center [502, 40] width 8 height 8
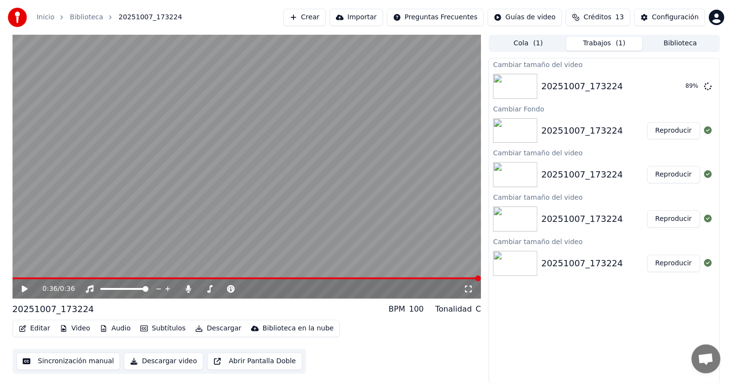
click at [519, 131] on img at bounding box center [515, 130] width 44 height 25
click at [666, 85] on button "Reproducir" at bounding box center [674, 86] width 53 height 17
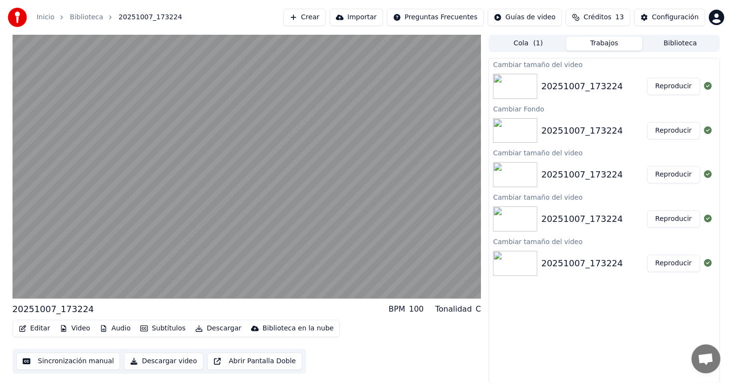
click at [516, 127] on img at bounding box center [515, 130] width 44 height 25
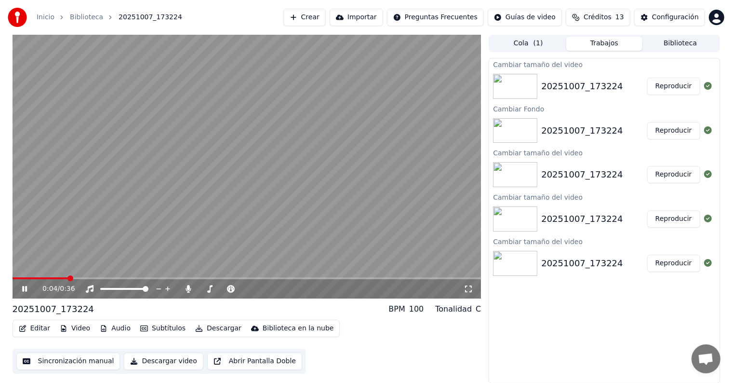
click at [26, 288] on icon at bounding box center [24, 289] width 5 height 6
click at [512, 131] on img at bounding box center [515, 130] width 44 height 25
click at [661, 127] on button "Reproducir" at bounding box center [674, 130] width 53 height 17
click at [24, 288] on icon at bounding box center [31, 289] width 23 height 8
click at [667, 85] on button "Reproducir" at bounding box center [674, 86] width 53 height 17
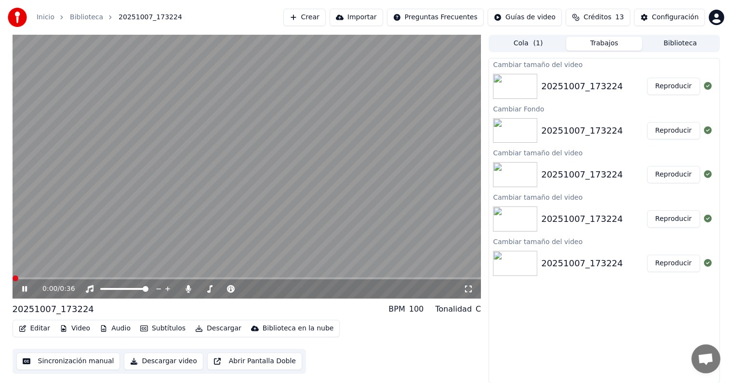
click at [665, 132] on button "Reproducir" at bounding box center [674, 130] width 53 height 17
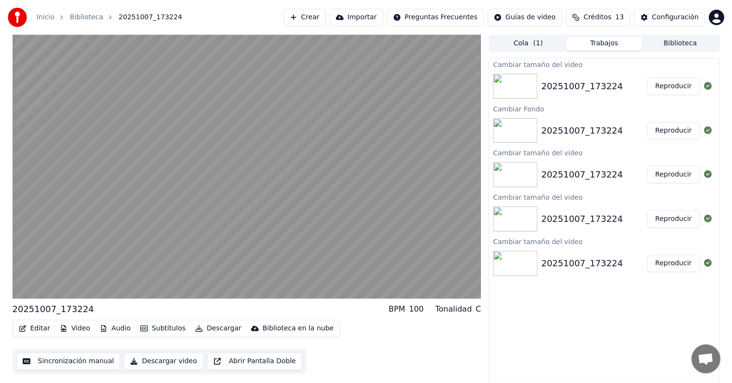
click at [665, 171] on button "Reproducir" at bounding box center [674, 174] width 53 height 17
click at [661, 214] on button "Reproducir" at bounding box center [674, 218] width 53 height 17
click at [667, 261] on button "Reproducir" at bounding box center [674, 263] width 53 height 17
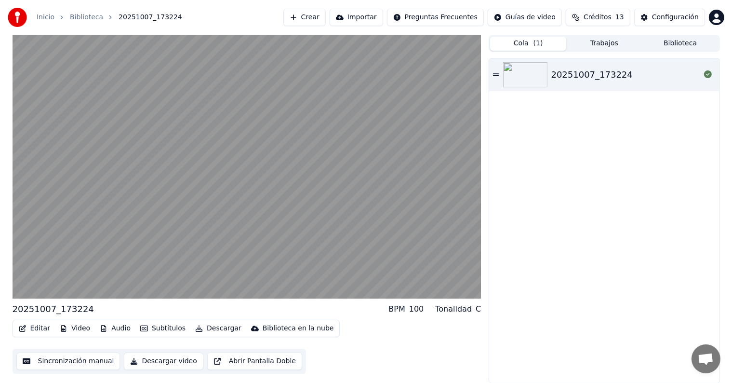
click at [542, 41] on button "Cola ( 1 )" at bounding box center [528, 44] width 76 height 14
click at [515, 67] on img at bounding box center [525, 74] width 44 height 25
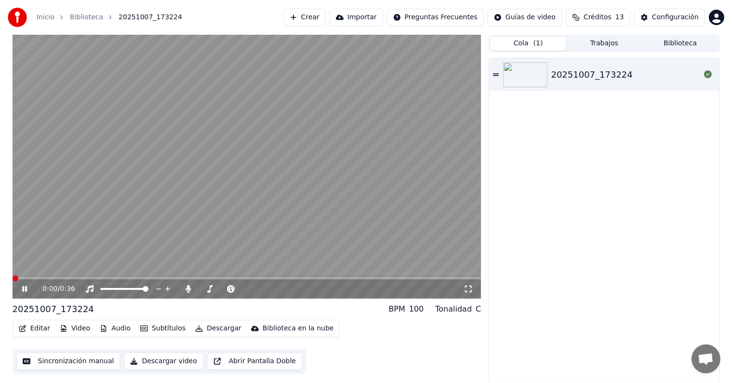
click at [25, 289] on icon at bounding box center [24, 289] width 5 height 6
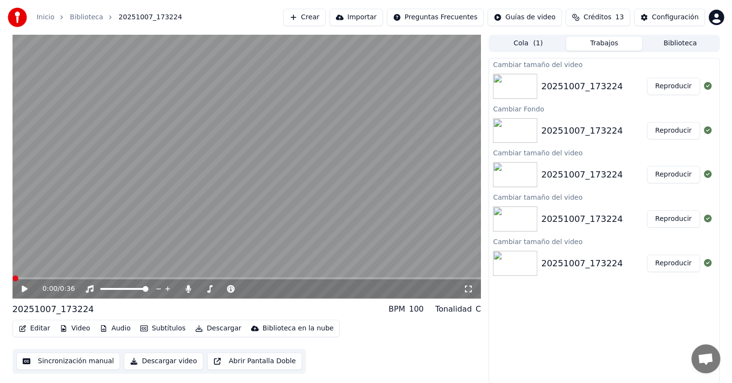
click at [607, 45] on button "Trabajos" at bounding box center [605, 44] width 76 height 14
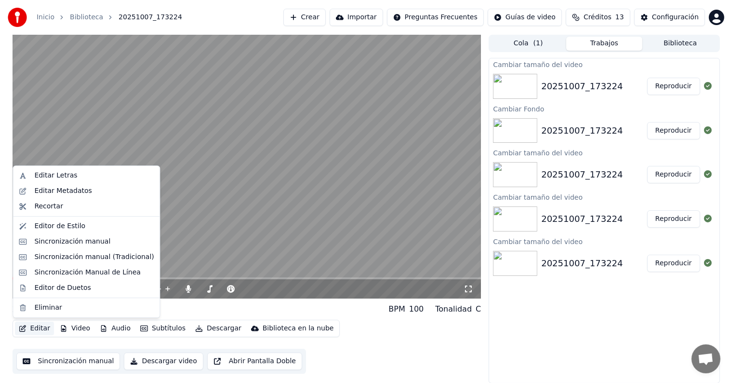
click at [37, 328] on button "Editar" at bounding box center [34, 329] width 39 height 14
click at [56, 227] on div "Editor de Estilo" at bounding box center [59, 226] width 51 height 10
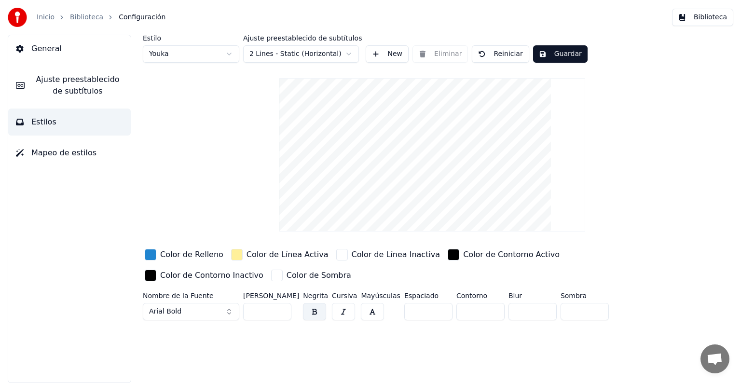
click at [93, 86] on span "Ajuste preestablecido de subtítulos" at bounding box center [77, 85] width 91 height 23
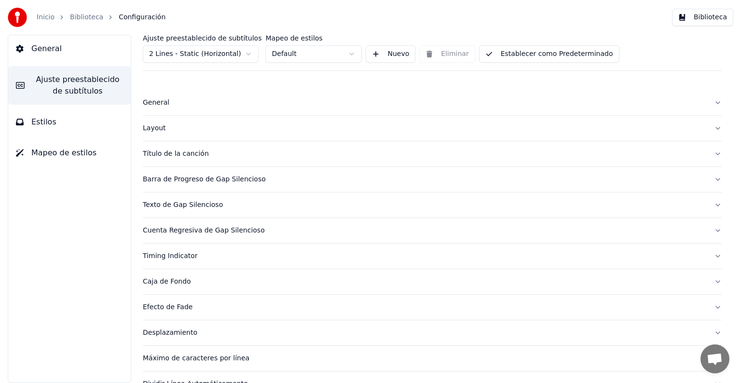
click at [81, 52] on button "General" at bounding box center [69, 48] width 122 height 27
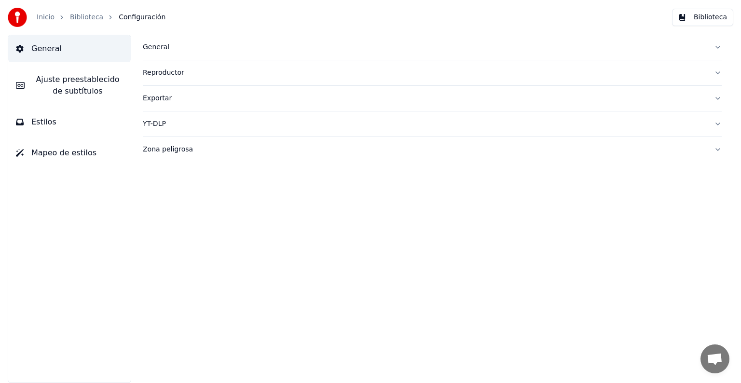
click at [72, 121] on button "Estilos" at bounding box center [69, 121] width 122 height 27
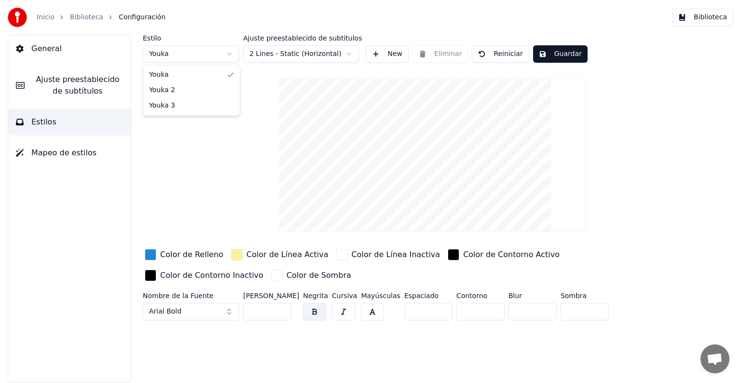
click at [229, 55] on html "Inicio Biblioteca Configuración Biblioteca General Ajuste preestablecido de sub…" at bounding box center [370, 191] width 741 height 383
click at [228, 53] on html "Inicio Biblioteca Configuración Biblioteca General Ajuste preestablecido de sub…" at bounding box center [370, 191] width 741 height 383
click at [227, 56] on html "Inicio Biblioteca Configuración Biblioteca General Ajuste preestablecido de sub…" at bounding box center [370, 191] width 741 height 383
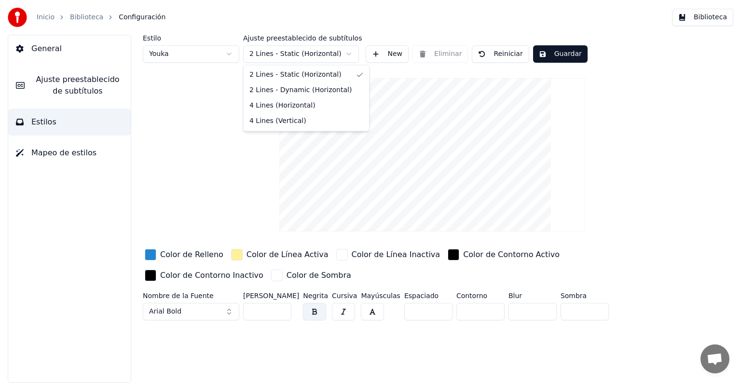
click at [346, 53] on html "Inicio Biblioteca Configuración Biblioteca General Ajuste preestablecido de sub…" at bounding box center [370, 191] width 741 height 383
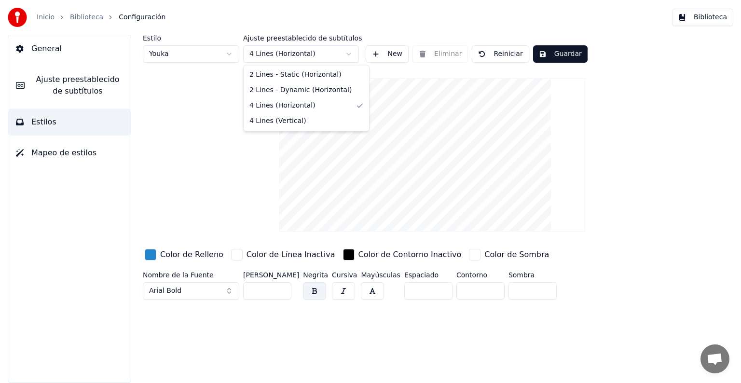
click at [348, 55] on html "Inicio Biblioteca Configuración Biblioteca General Ajuste preestablecido de sub…" at bounding box center [370, 191] width 741 height 383
click at [346, 52] on html "Inicio Biblioteca Configuración Biblioteca General Ajuste preestablecido de sub…" at bounding box center [370, 191] width 741 height 383
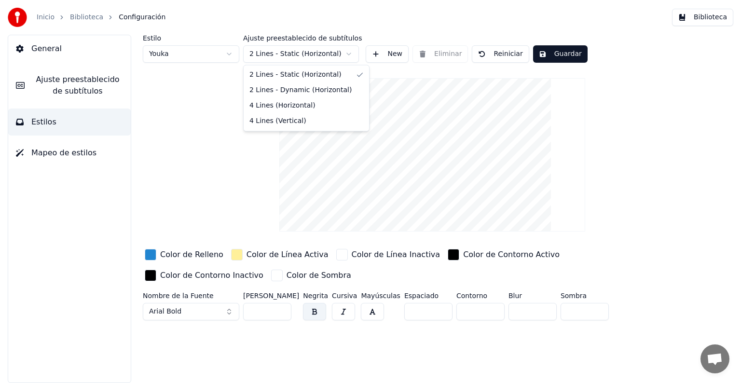
click at [340, 54] on html "Inicio Biblioteca Configuración Biblioteca General Ajuste preestablecido de sub…" at bounding box center [370, 191] width 741 height 383
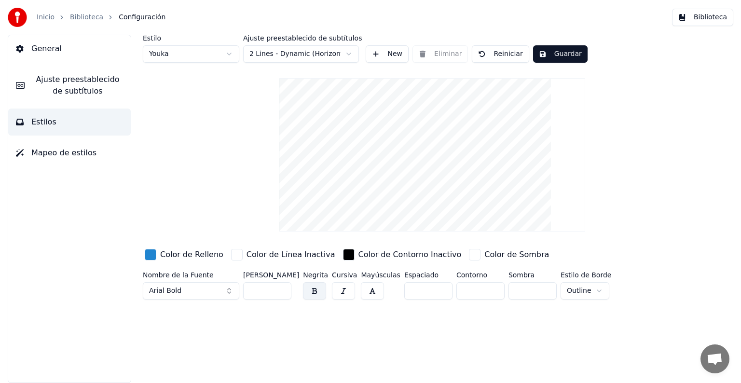
click at [490, 55] on button "Reiniciar" at bounding box center [500, 53] width 57 height 17
click at [58, 152] on span "Mapeo de estilos" at bounding box center [63, 153] width 65 height 12
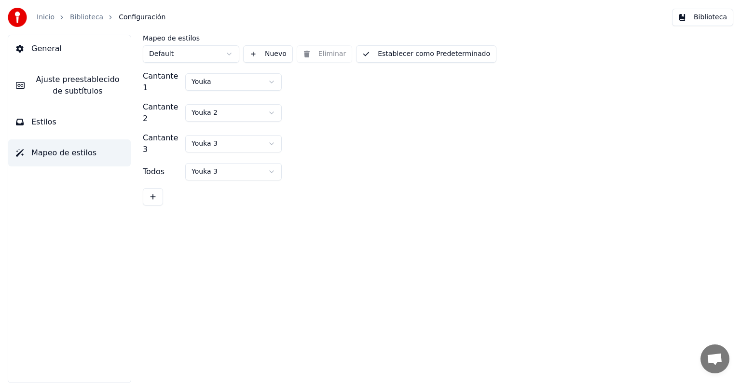
click at [46, 17] on link "Inicio" at bounding box center [46, 18] width 18 height 10
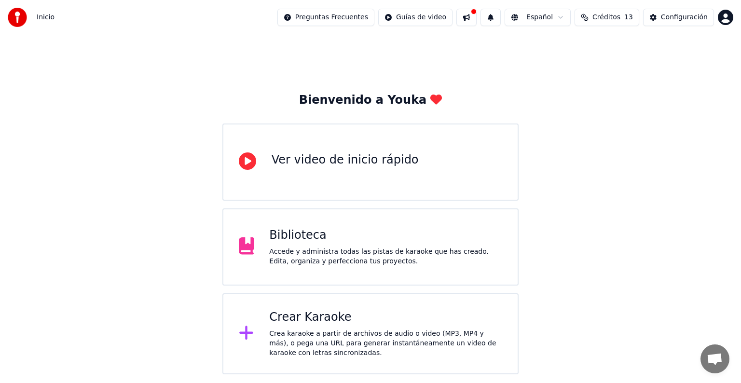
click at [355, 241] on div "Biblioteca" at bounding box center [385, 235] width 233 height 15
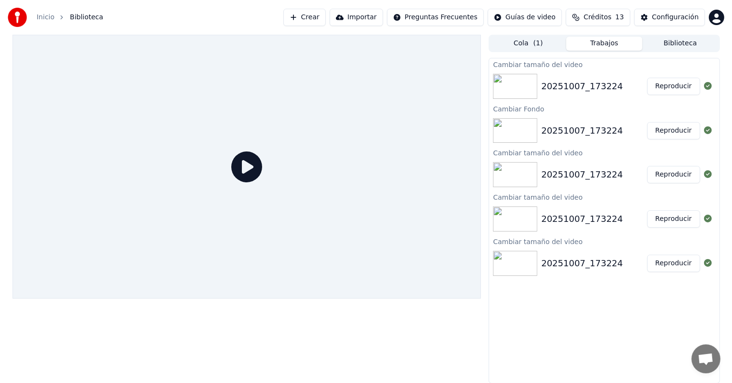
click at [524, 45] on button "Cola ( 1 )" at bounding box center [528, 44] width 76 height 14
click at [615, 43] on button "Trabajos" at bounding box center [605, 44] width 76 height 14
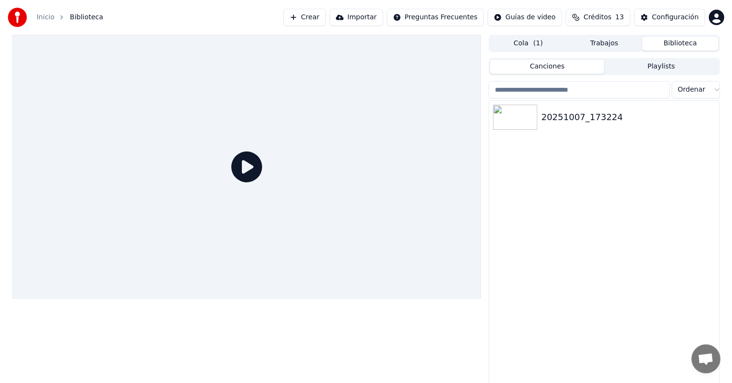
click at [679, 43] on button "Biblioteca" at bounding box center [681, 44] width 76 height 14
click at [517, 118] on img at bounding box center [515, 117] width 44 height 25
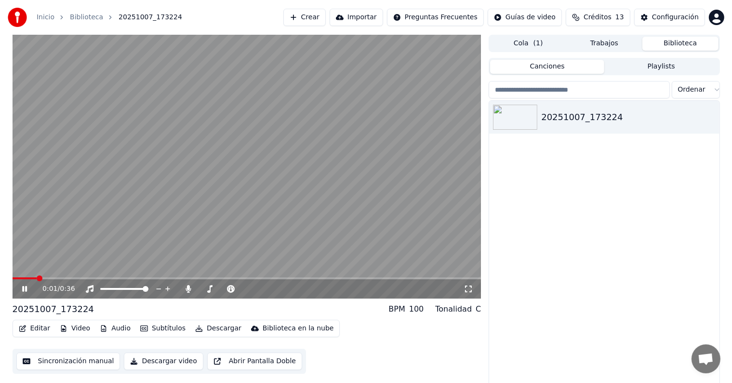
click at [25, 289] on icon at bounding box center [31, 289] width 23 height 8
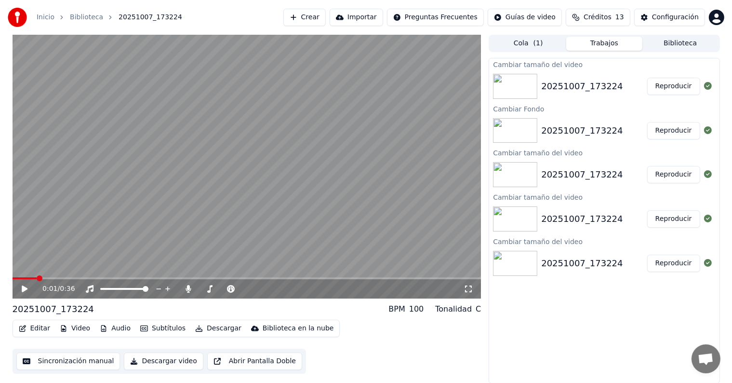
click at [614, 44] on button "Trabajos" at bounding box center [605, 44] width 76 height 14
click at [674, 85] on button "Reproducir" at bounding box center [674, 86] width 53 height 17
click at [26, 289] on icon at bounding box center [24, 289] width 5 height 6
click at [23, 290] on icon at bounding box center [25, 288] width 6 height 7
click at [23, 290] on icon at bounding box center [24, 289] width 5 height 6
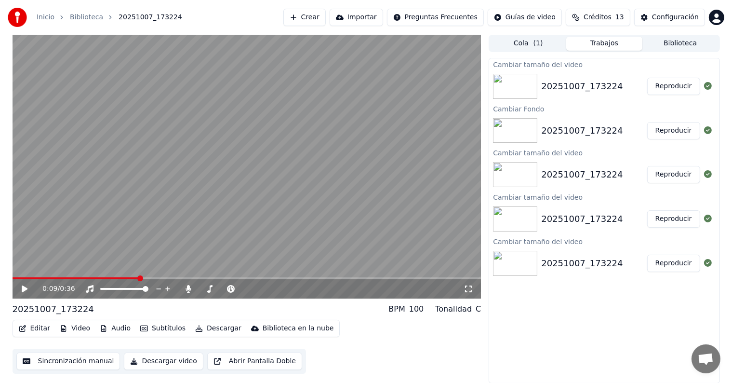
click at [583, 45] on button "Trabajos" at bounding box center [605, 44] width 76 height 14
click at [548, 45] on button "Cola ( 1 )" at bounding box center [528, 44] width 76 height 14
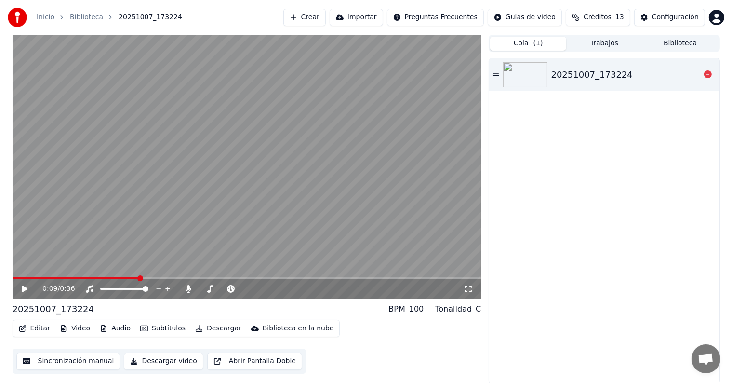
click at [528, 72] on img at bounding box center [525, 74] width 44 height 25
click at [22, 288] on icon at bounding box center [31, 289] width 23 height 8
click at [522, 74] on img at bounding box center [525, 74] width 44 height 25
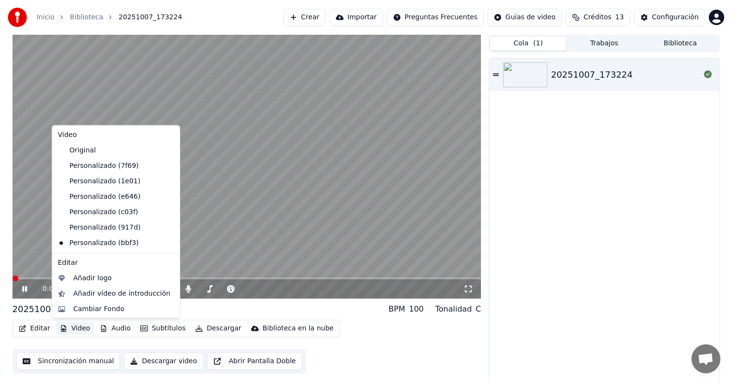
click at [73, 329] on button "Video" at bounding box center [75, 329] width 38 height 14
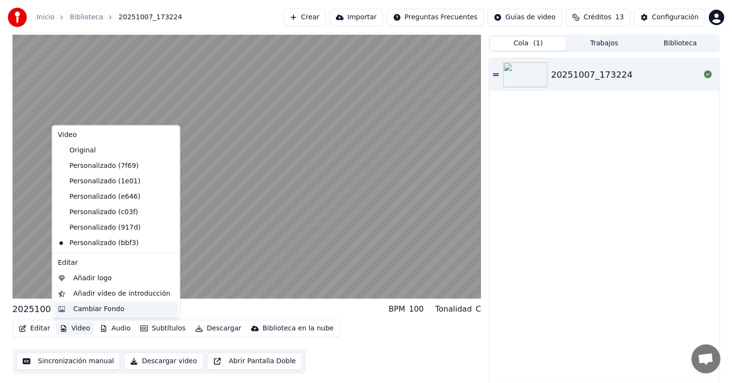
click at [86, 308] on div "Cambiar Fondo" at bounding box center [98, 309] width 51 height 10
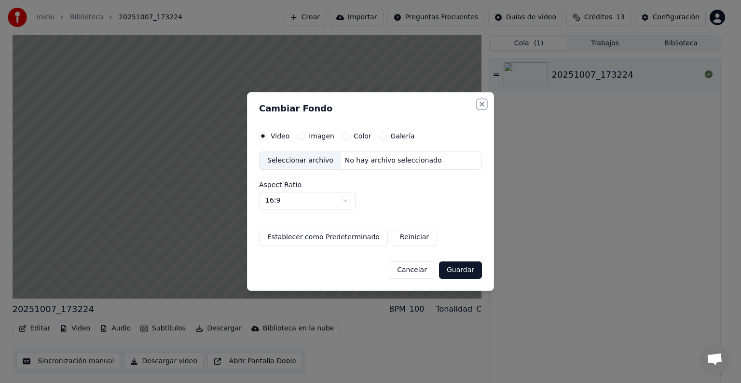
click at [480, 104] on button "Close" at bounding box center [482, 104] width 8 height 8
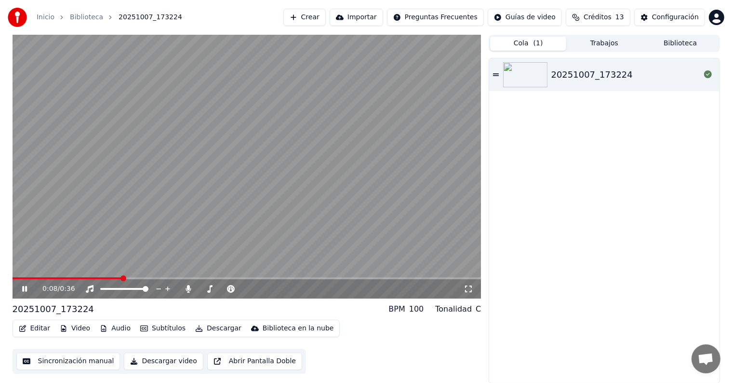
click at [64, 329] on icon "button" at bounding box center [64, 328] width 8 height 7
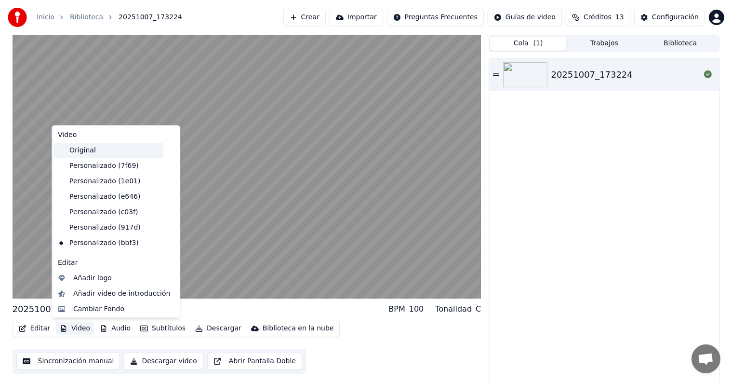
click at [98, 148] on div "Original" at bounding box center [108, 150] width 109 height 15
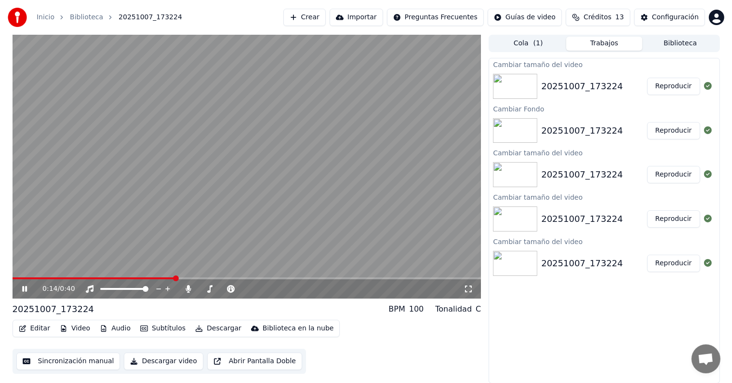
click at [609, 39] on button "Trabajos" at bounding box center [605, 44] width 76 height 14
click at [519, 89] on img at bounding box center [515, 86] width 44 height 25
click at [662, 87] on button "Reproducir" at bounding box center [674, 86] width 53 height 17
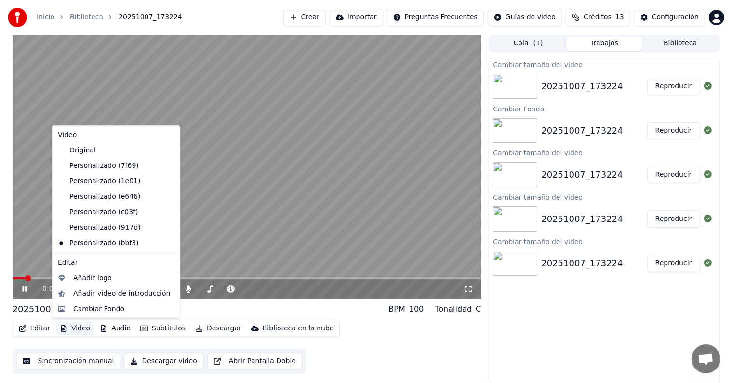
click at [80, 325] on button "Video" at bounding box center [75, 329] width 38 height 14
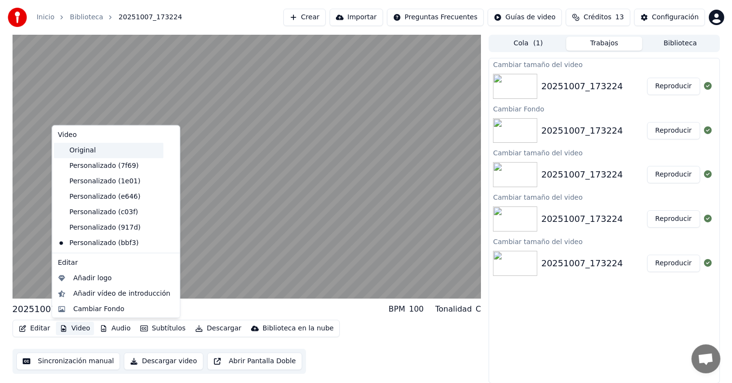
click at [95, 150] on div "Original" at bounding box center [108, 150] width 109 height 15
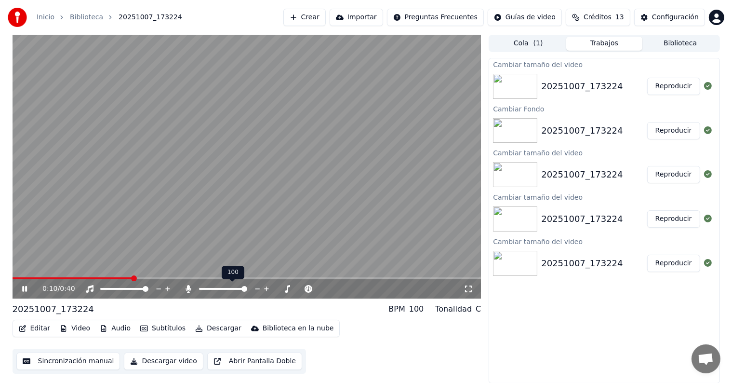
click at [186, 289] on icon at bounding box center [188, 289] width 5 height 8
click at [186, 289] on icon at bounding box center [189, 289] width 10 height 8
click at [478, 281] on span at bounding box center [475, 278] width 6 height 6
click at [478, 280] on span at bounding box center [475, 278] width 6 height 6
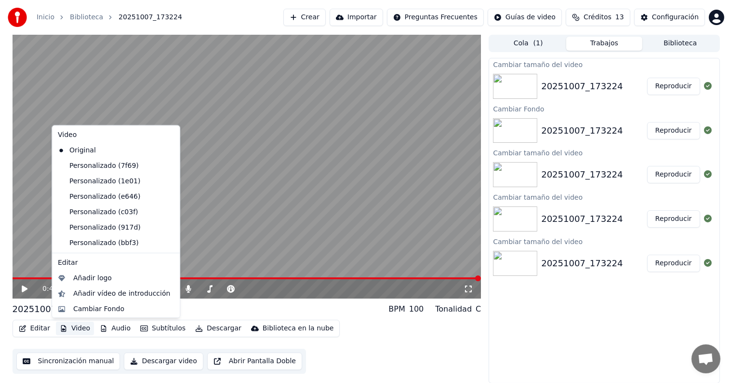
click at [73, 329] on button "Video" at bounding box center [75, 329] width 38 height 14
click at [104, 165] on div "Personalizado (7f69)" at bounding box center [108, 165] width 109 height 15
click at [68, 328] on button "Video" at bounding box center [75, 329] width 38 height 14
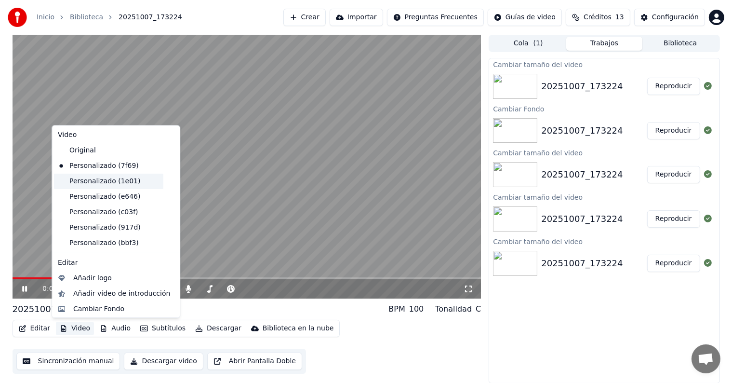
click at [90, 181] on div "Personalizado (1e01)" at bounding box center [108, 181] width 109 height 15
click at [68, 329] on button "Video" at bounding box center [75, 329] width 38 height 14
click at [100, 239] on div "Personalizado (bbf3)" at bounding box center [108, 242] width 109 height 15
click at [76, 325] on button "Video" at bounding box center [75, 329] width 38 height 14
click at [107, 226] on div "Personalizado (917d)" at bounding box center [108, 227] width 109 height 15
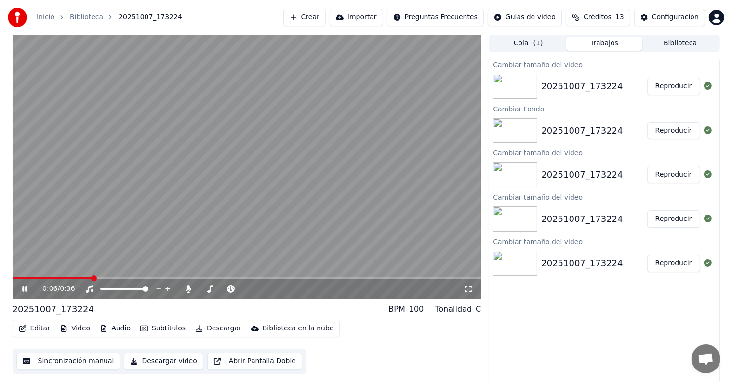
click at [27, 328] on button "Editar" at bounding box center [34, 329] width 39 height 14
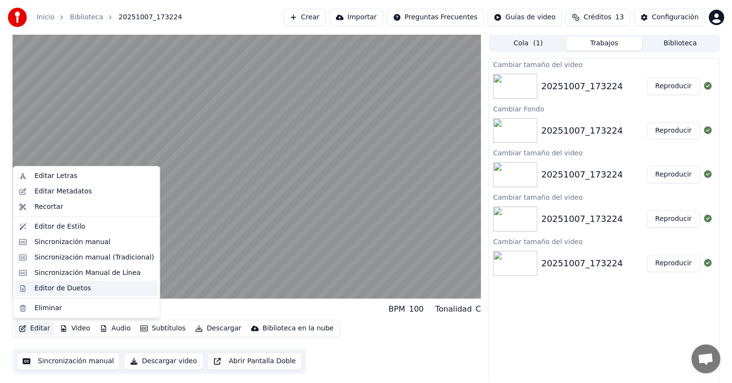
click at [54, 287] on div "Editor de Duetos" at bounding box center [62, 289] width 56 height 10
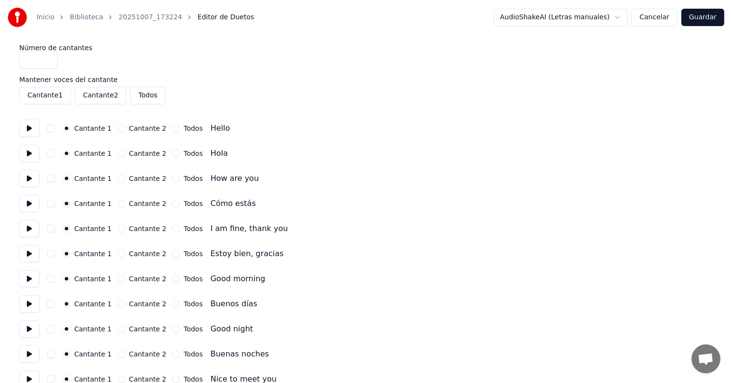
click at [29, 128] on button at bounding box center [29, 128] width 20 height 17
click at [30, 150] on button at bounding box center [29, 153] width 20 height 17
click at [29, 131] on button at bounding box center [29, 128] width 20 height 17
click at [29, 152] on button at bounding box center [29, 153] width 20 height 17
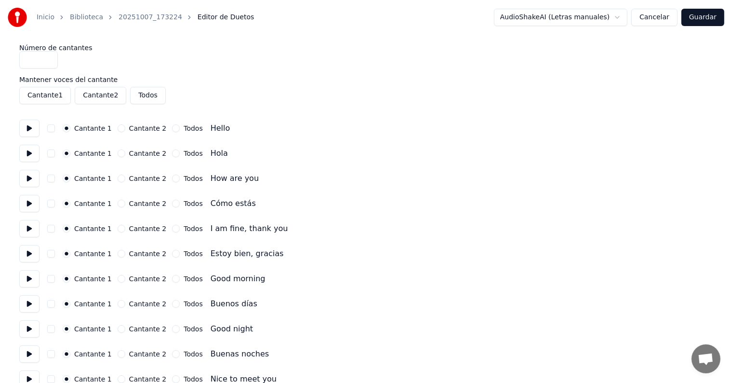
click at [30, 178] on button at bounding box center [29, 178] width 20 height 17
click at [31, 199] on button at bounding box center [29, 203] width 20 height 17
click at [29, 226] on button at bounding box center [29, 228] width 20 height 17
click at [30, 228] on button at bounding box center [29, 228] width 20 height 17
click at [30, 126] on button at bounding box center [29, 128] width 20 height 17
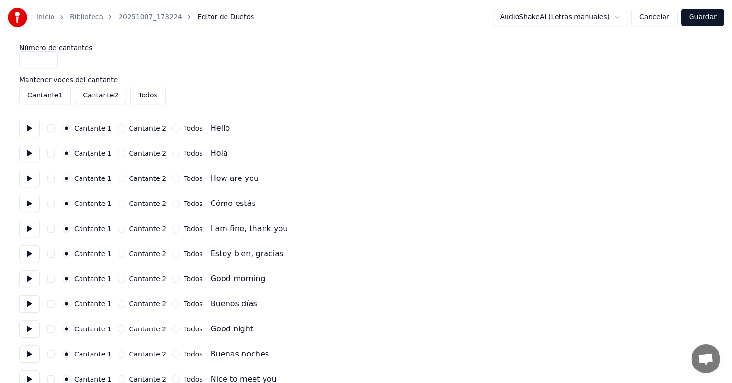
click at [23, 151] on button at bounding box center [29, 153] width 20 height 17
click at [118, 153] on button "Cantante 2" at bounding box center [122, 153] width 8 height 8
click at [30, 178] on button at bounding box center [29, 178] width 20 height 17
click at [30, 204] on button at bounding box center [29, 203] width 20 height 17
click at [118, 203] on button "Cantante 2" at bounding box center [122, 204] width 8 height 8
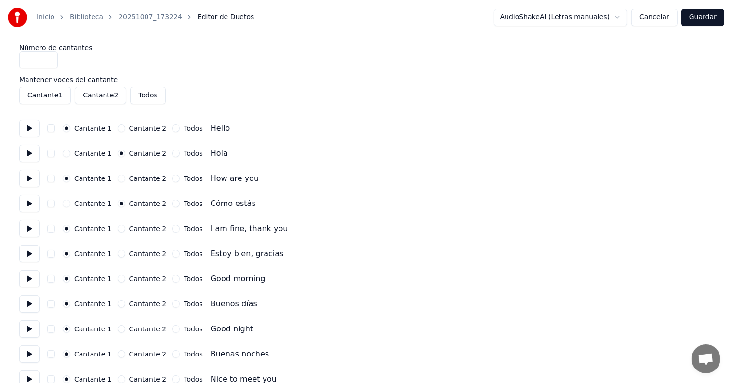
click at [31, 226] on button at bounding box center [29, 228] width 20 height 17
click at [29, 249] on button at bounding box center [29, 253] width 20 height 17
click at [118, 255] on button "Cantante 2" at bounding box center [122, 254] width 8 height 8
click at [30, 306] on button at bounding box center [29, 303] width 20 height 17
click at [29, 258] on button at bounding box center [29, 253] width 20 height 17
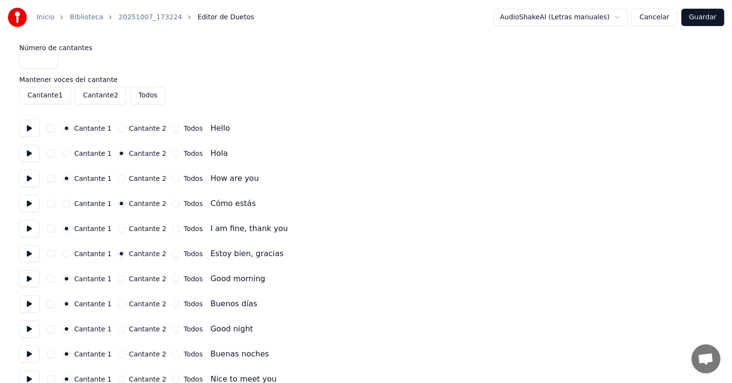
click at [28, 228] on button at bounding box center [29, 228] width 20 height 17
click at [27, 251] on button at bounding box center [29, 253] width 20 height 17
click at [27, 280] on button at bounding box center [29, 278] width 20 height 17
click at [118, 305] on button "Cantante 2" at bounding box center [122, 304] width 8 height 8
click at [27, 329] on button at bounding box center [29, 328] width 20 height 17
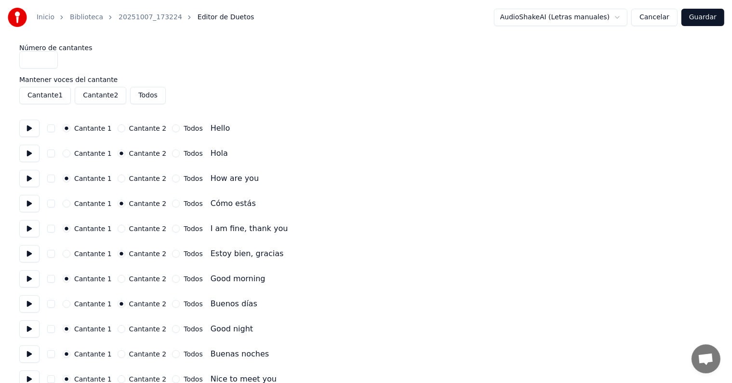
click at [31, 354] on button at bounding box center [29, 353] width 20 height 17
click at [118, 354] on button "Cantante 2" at bounding box center [122, 354] width 8 height 8
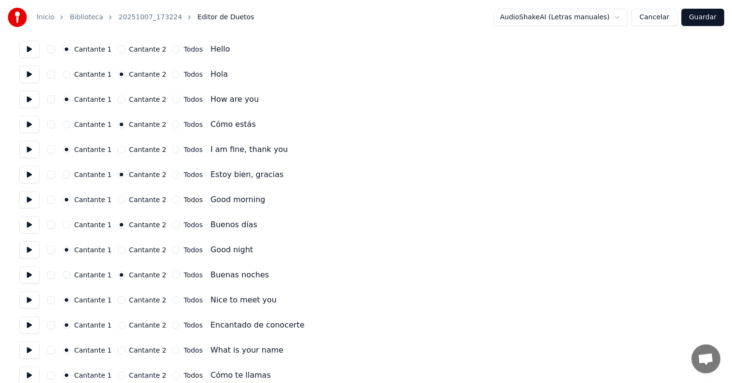
scroll to position [96, 0]
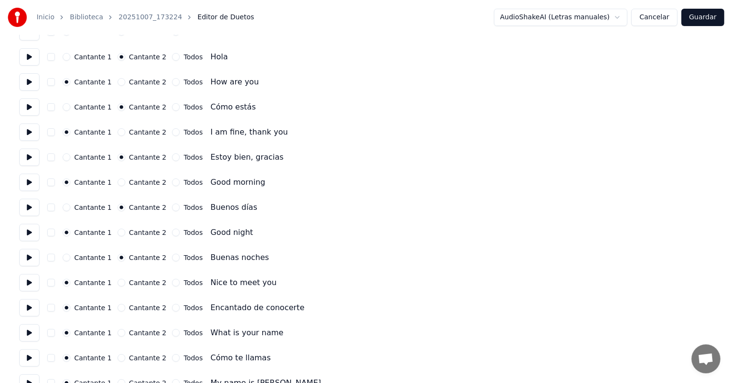
click at [118, 309] on button "Cantante 2" at bounding box center [122, 308] width 8 height 8
click at [118, 359] on button "Cantante 2" at bounding box center [122, 358] width 8 height 8
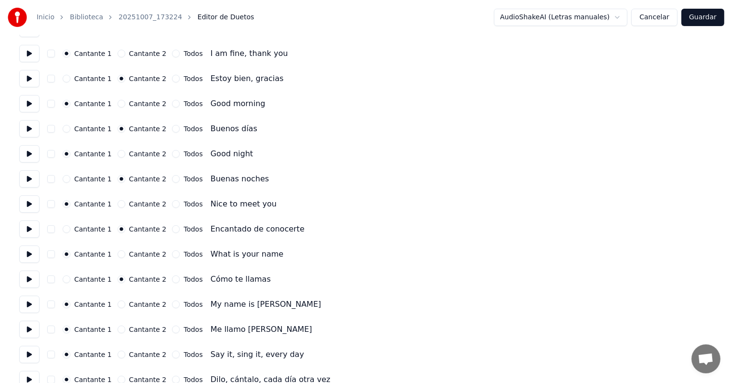
scroll to position [190, 0]
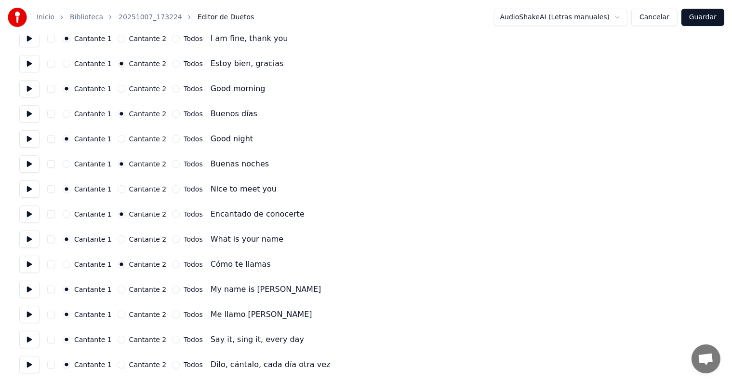
click at [118, 315] on button "Cantante 2" at bounding box center [122, 315] width 8 height 8
click at [118, 364] on button "Cantante 2" at bounding box center [122, 365] width 8 height 8
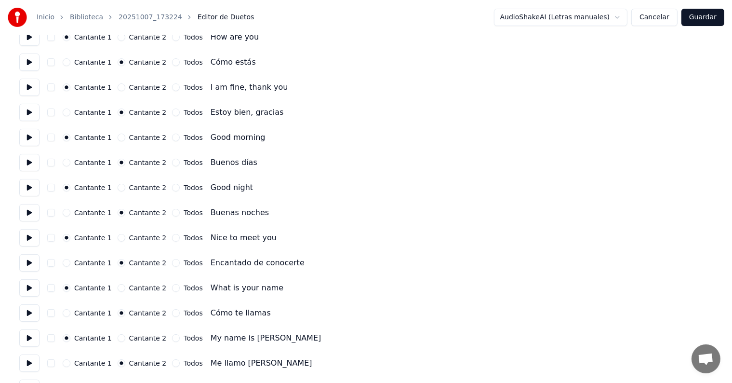
scroll to position [94, 0]
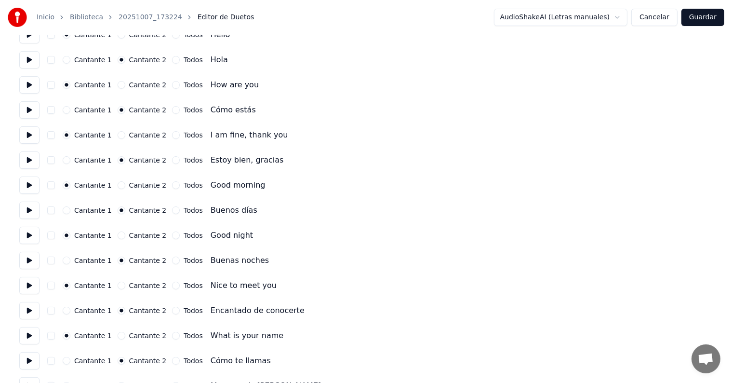
click at [703, 20] on button "Guardar" at bounding box center [703, 17] width 43 height 17
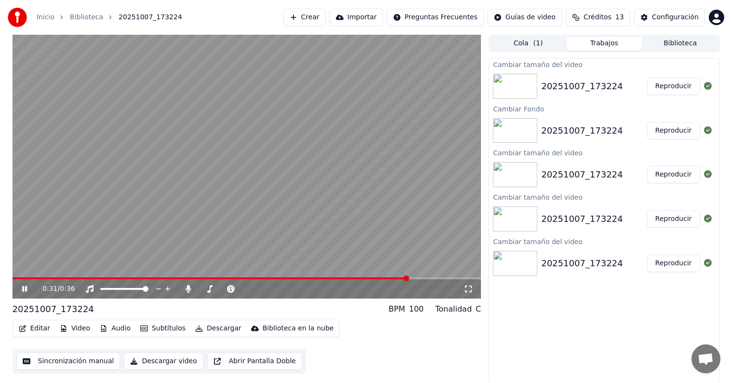
click at [13, 278] on span at bounding box center [211, 278] width 396 height 2
click at [24, 289] on icon at bounding box center [31, 289] width 23 height 8
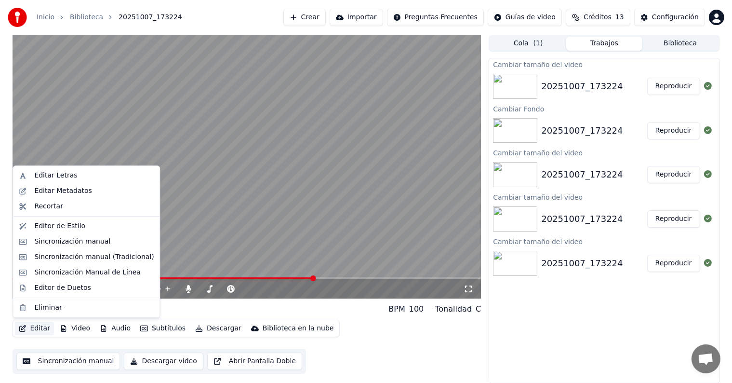
click at [23, 329] on icon "button" at bounding box center [23, 328] width 8 height 7
click at [29, 271] on div "Sincronización Manual de Línea" at bounding box center [86, 272] width 143 height 15
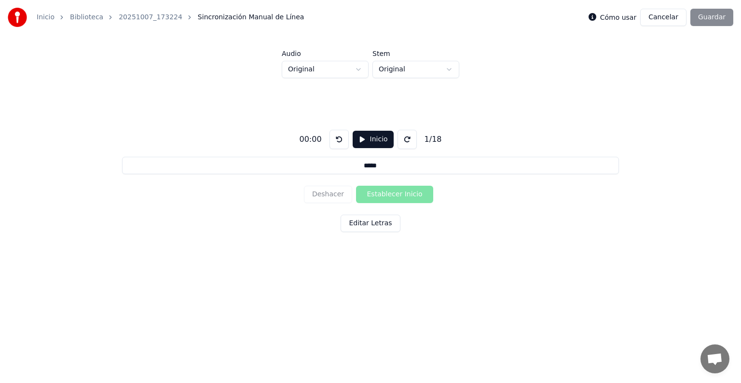
click at [671, 19] on button "Cancelar" at bounding box center [663, 17] width 46 height 17
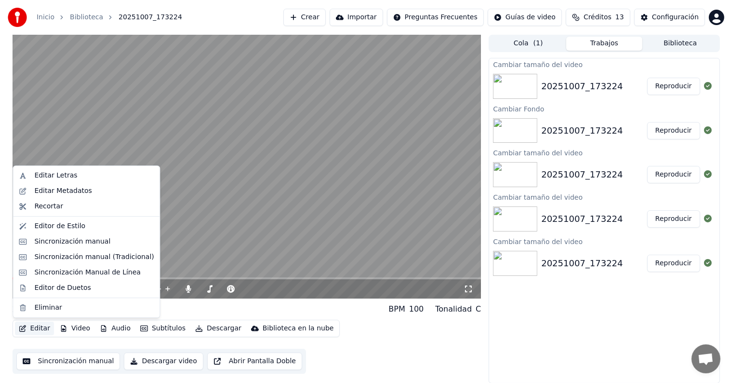
click at [25, 328] on icon "button" at bounding box center [23, 328] width 8 height 7
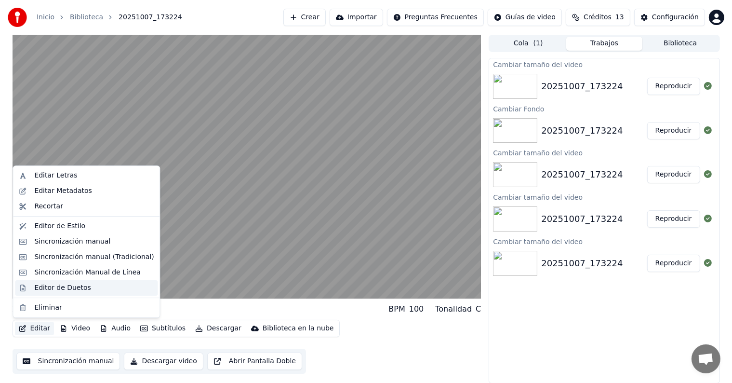
click at [57, 286] on div "Editor de Duetos" at bounding box center [62, 288] width 56 height 10
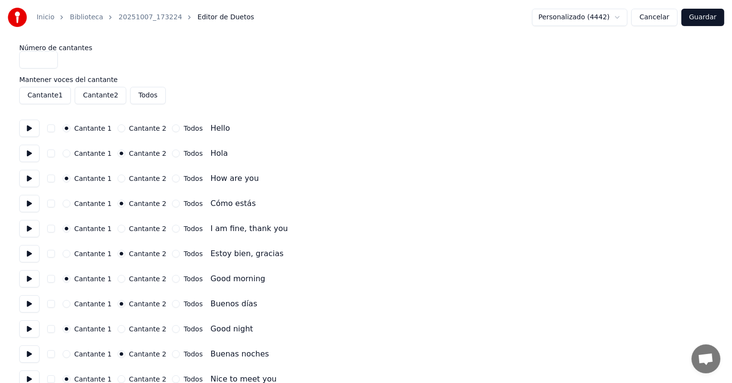
click at [142, 98] on button "Todos" at bounding box center [147, 95] width 35 height 17
click at [706, 14] on button "Guardar" at bounding box center [703, 17] width 43 height 17
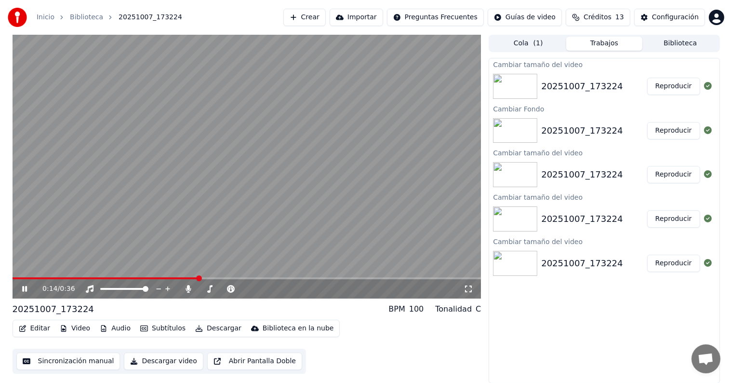
click at [24, 289] on icon at bounding box center [31, 289] width 23 height 8
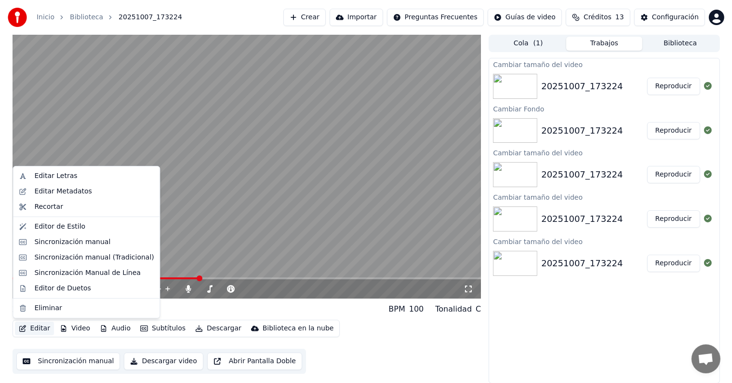
click at [23, 328] on icon "button" at bounding box center [23, 328] width 8 height 7
click at [30, 244] on div "Sincronización manual" at bounding box center [86, 241] width 143 height 15
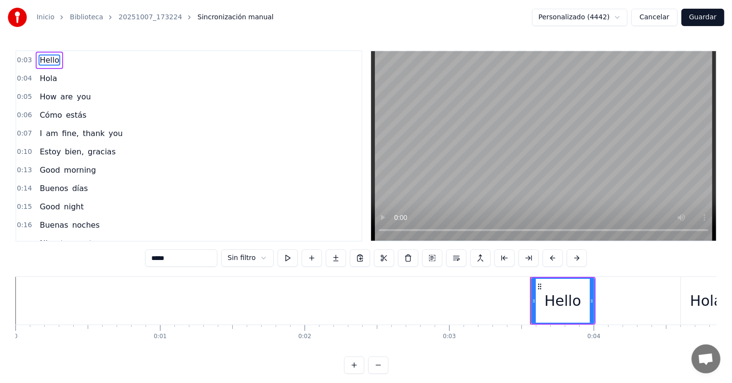
click at [667, 17] on button "Cancelar" at bounding box center [655, 17] width 46 height 17
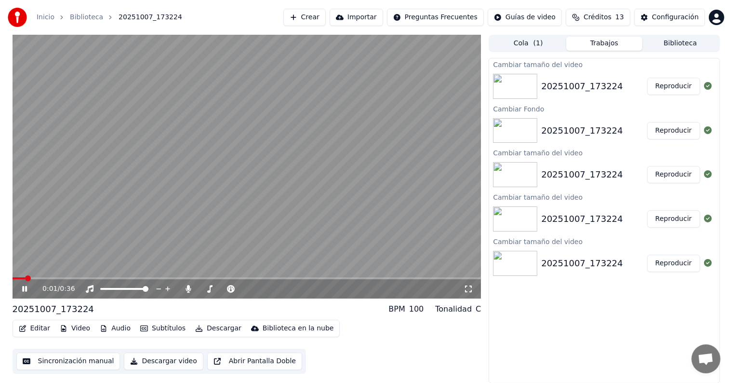
click at [33, 330] on button "Editar" at bounding box center [34, 329] width 39 height 14
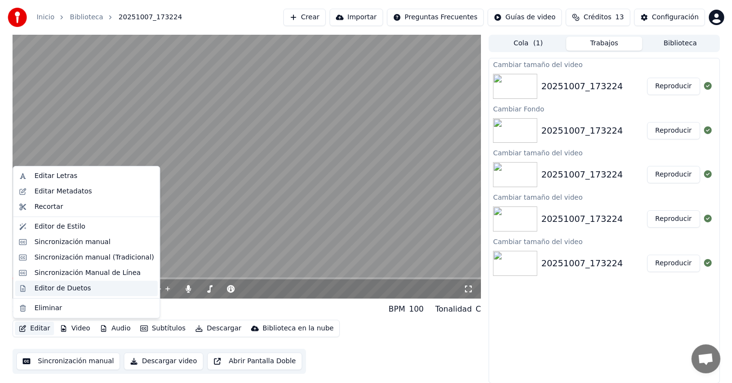
click at [44, 287] on div "Editor de Duetos" at bounding box center [62, 289] width 56 height 10
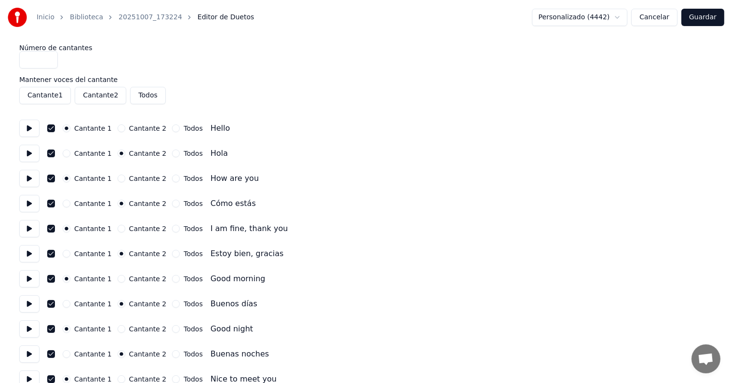
click at [142, 94] on button "Todos" at bounding box center [147, 95] width 35 height 17
click at [66, 154] on button "Cantante 1" at bounding box center [67, 153] width 8 height 8
click at [65, 206] on button "Cantante 1" at bounding box center [67, 204] width 8 height 8
click at [67, 253] on button "Cantante 1" at bounding box center [67, 254] width 8 height 8
click at [69, 304] on button "Cantante 1" at bounding box center [67, 304] width 8 height 8
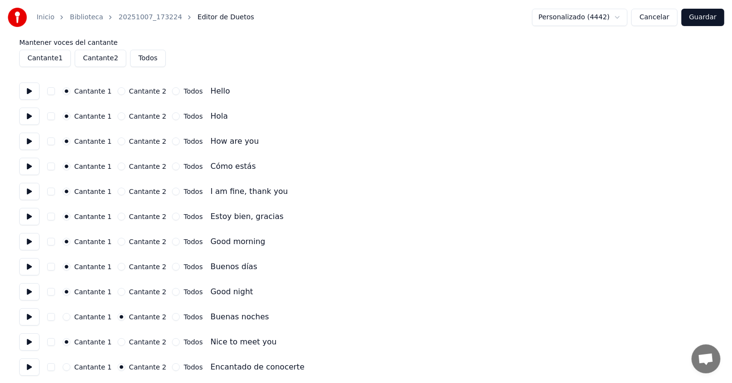
scroll to position [96, 0]
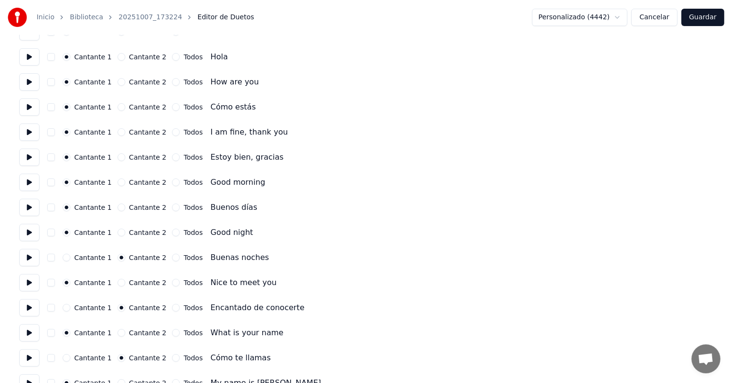
click at [68, 258] on button "Cantante 1" at bounding box center [67, 258] width 8 height 8
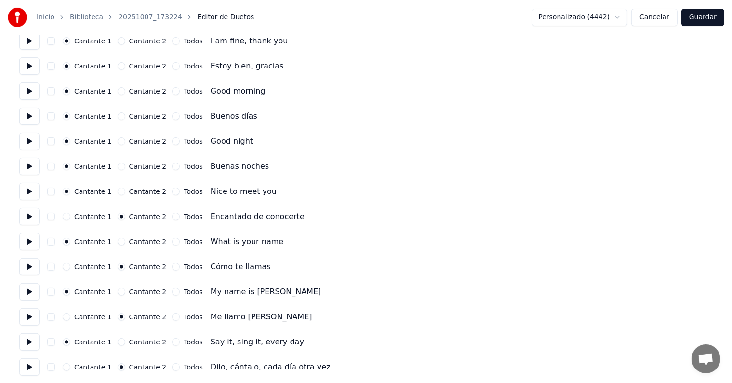
scroll to position [190, 0]
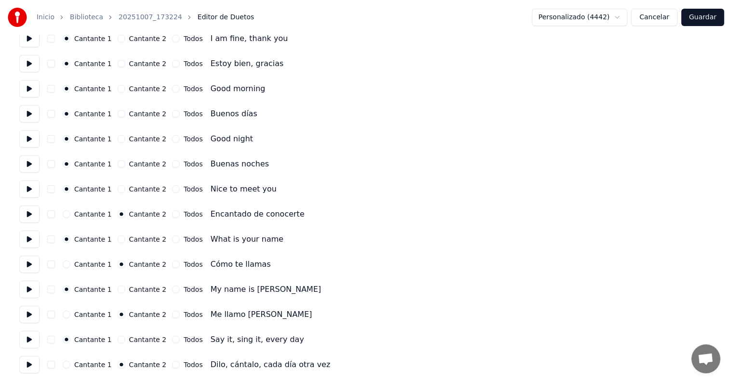
click at [68, 216] on button "Cantante 1" at bounding box center [67, 214] width 8 height 8
click at [68, 262] on button "Cantante 1" at bounding box center [67, 264] width 8 height 8
click at [66, 312] on button "Cantante 1" at bounding box center [67, 315] width 8 height 8
click at [66, 367] on button "Cantante 1" at bounding box center [67, 365] width 8 height 8
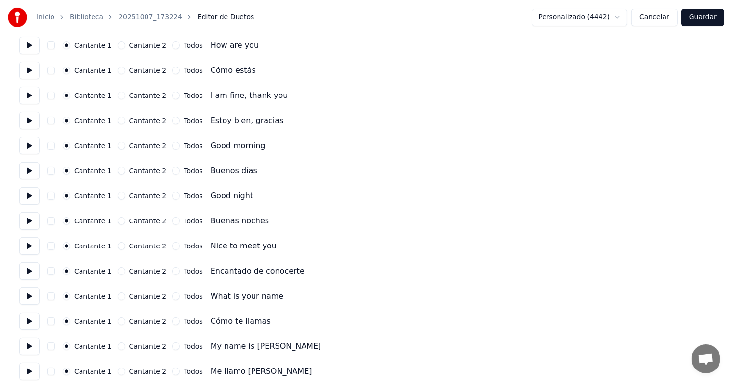
scroll to position [45, 0]
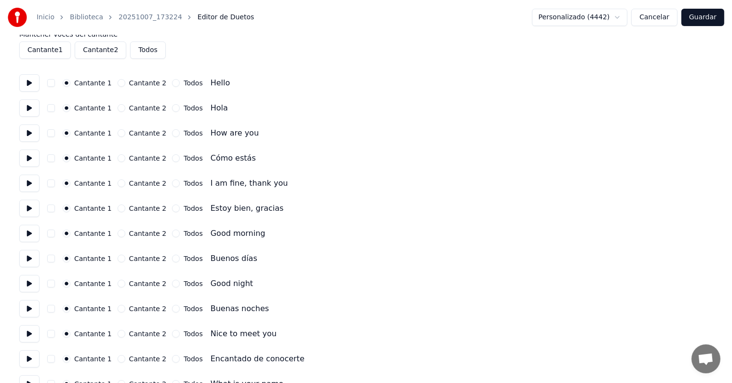
click at [712, 21] on button "Guardar" at bounding box center [703, 17] width 43 height 17
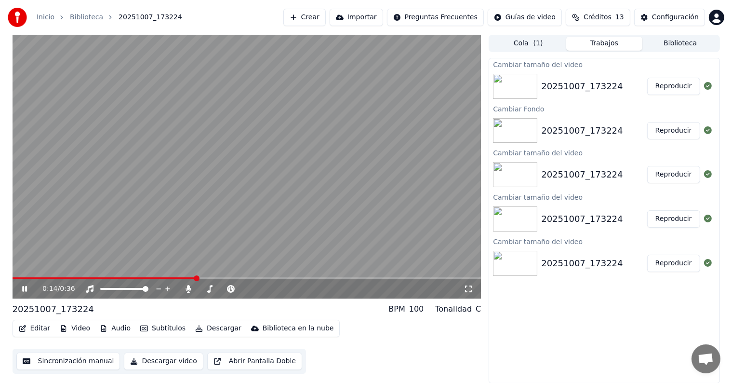
click at [23, 288] on icon at bounding box center [24, 289] width 5 height 6
click at [18, 278] on span at bounding box center [106, 278] width 187 height 2
click at [26, 289] on icon at bounding box center [25, 288] width 6 height 7
click at [112, 289] on div at bounding box center [134, 289] width 78 height 10
click at [112, 288] on span at bounding box center [124, 289] width 48 height 2
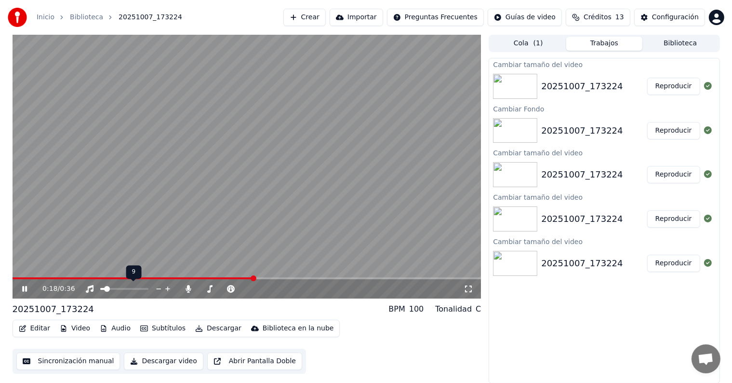
click at [105, 290] on span at bounding box center [107, 289] width 6 height 6
click at [103, 291] on span at bounding box center [106, 289] width 6 height 6
click at [102, 291] on span at bounding box center [105, 289] width 6 height 6
click at [80, 360] on button "Sincronización manual" at bounding box center [68, 360] width 104 height 17
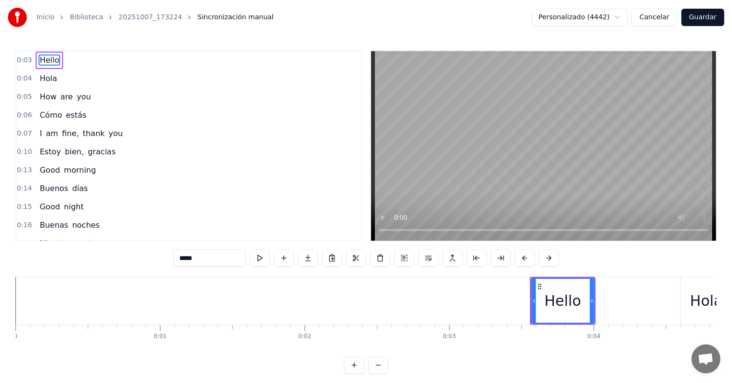
click at [46, 78] on span "Hola" at bounding box center [48, 78] width 19 height 11
type input "****"
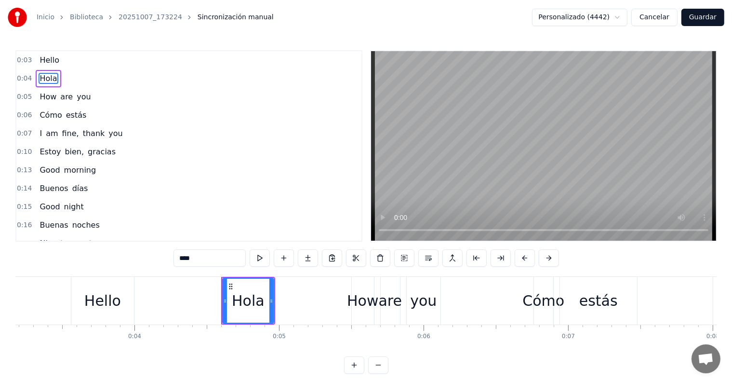
scroll to position [0, 617]
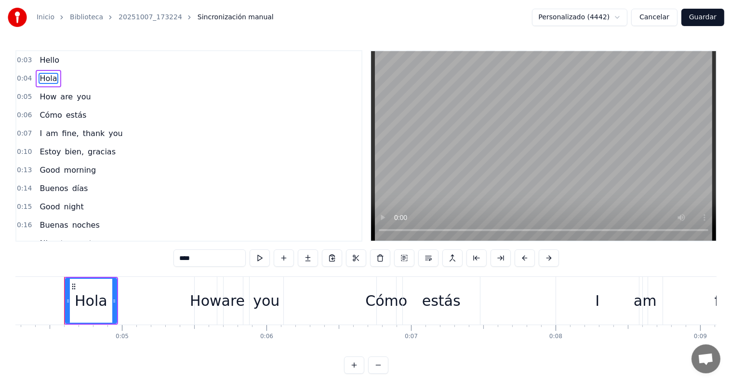
click at [54, 84] on div "Hola" at bounding box center [48, 78] width 25 height 17
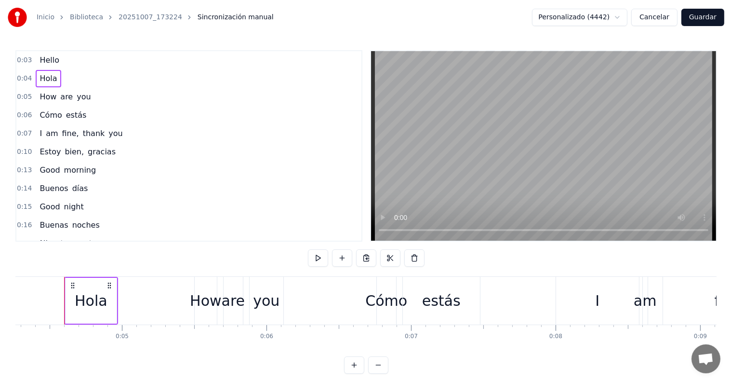
click at [47, 79] on span "Hola" at bounding box center [48, 78] width 19 height 11
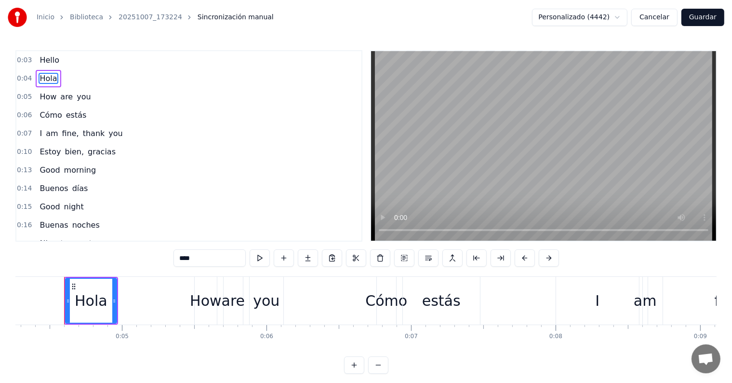
click at [52, 86] on div "0:04 Hola" at bounding box center [188, 78] width 345 height 18
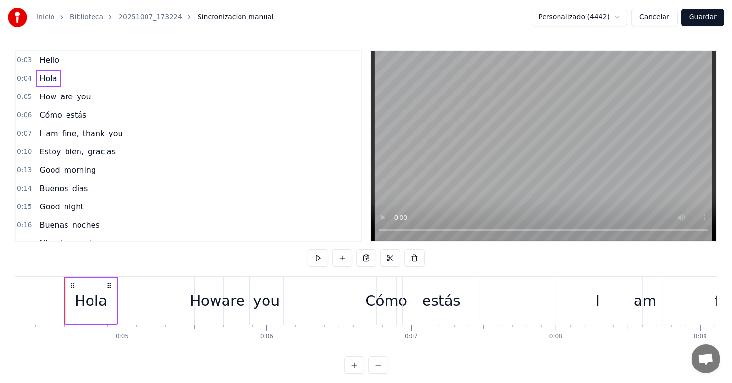
click at [109, 284] on icon at bounding box center [110, 286] width 8 height 8
click at [73, 284] on icon at bounding box center [73, 286] width 8 height 8
click at [80, 301] on div "Hola" at bounding box center [91, 301] width 33 height 22
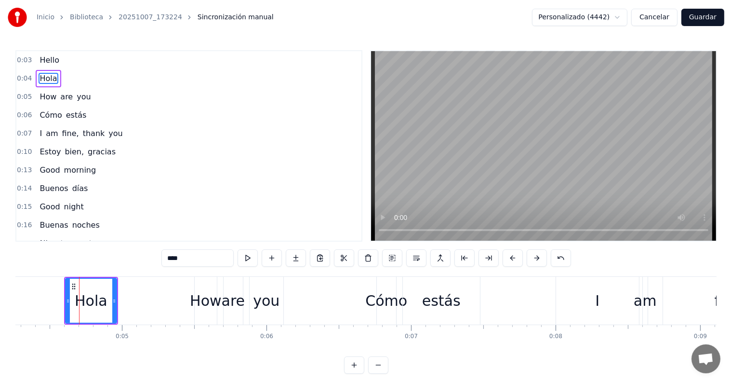
drag, startPoint x: 80, startPoint y: 285, endPoint x: 92, endPoint y: 287, distance: 12.2
click at [92, 287] on div "Hola" at bounding box center [91, 301] width 50 height 44
click at [74, 288] on circle at bounding box center [74, 288] width 0 height 0
click at [73, 287] on icon at bounding box center [74, 287] width 8 height 8
click at [87, 290] on div "Hola" at bounding box center [91, 301] width 33 height 22
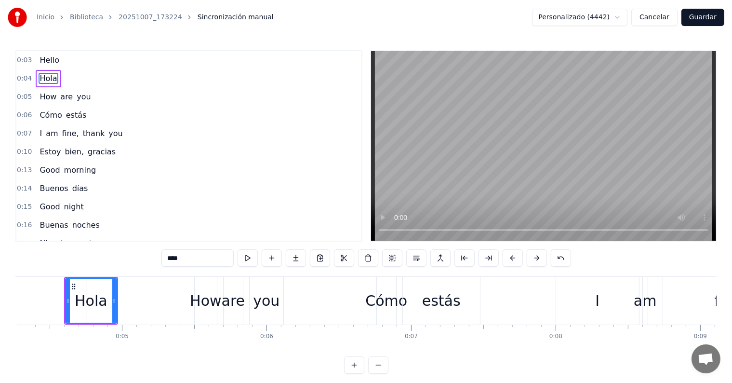
click at [205, 286] on div "How" at bounding box center [206, 301] width 22 height 48
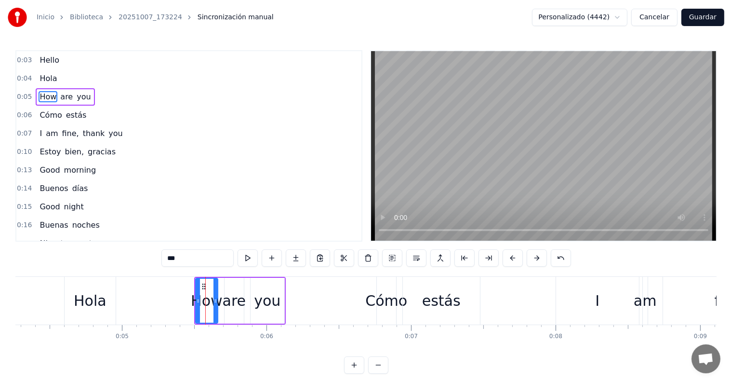
click at [235, 287] on div "are" at bounding box center [234, 301] width 19 height 46
click at [263, 290] on div "you" at bounding box center [267, 301] width 27 height 22
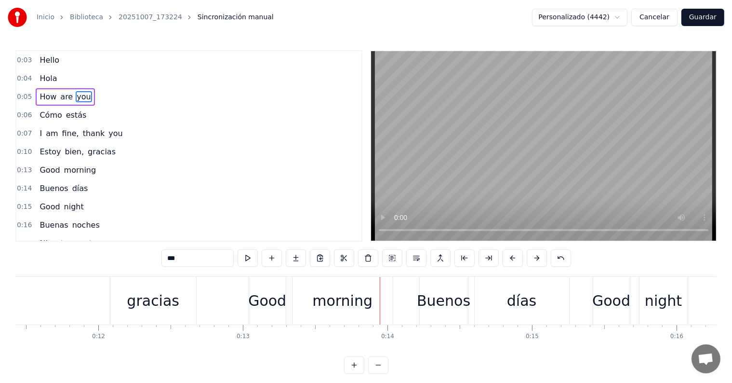
scroll to position [0, 1634]
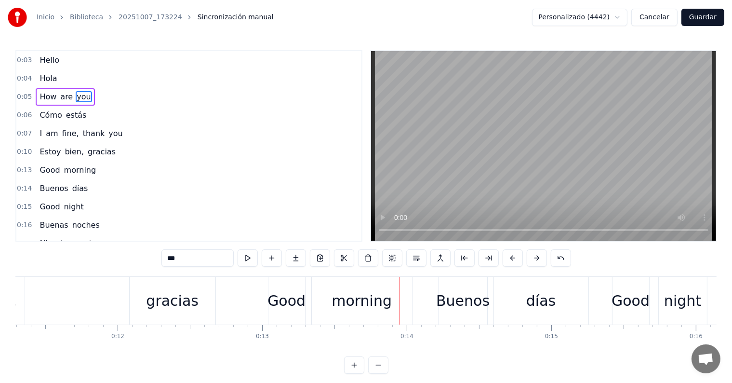
click at [282, 302] on div "Good" at bounding box center [287, 301] width 38 height 22
type input "****"
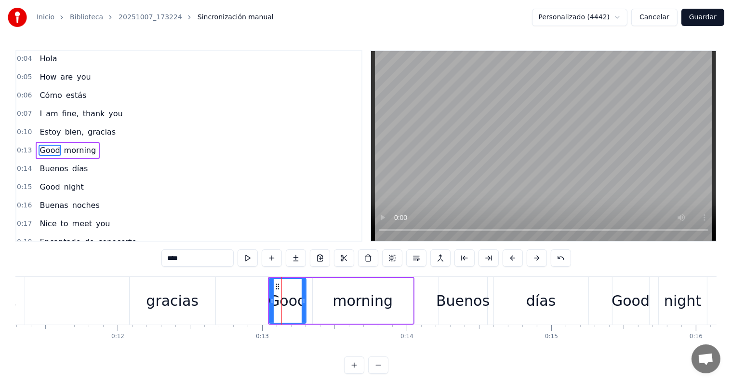
scroll to position [20, 0]
click at [393, 260] on button at bounding box center [392, 257] width 20 height 17
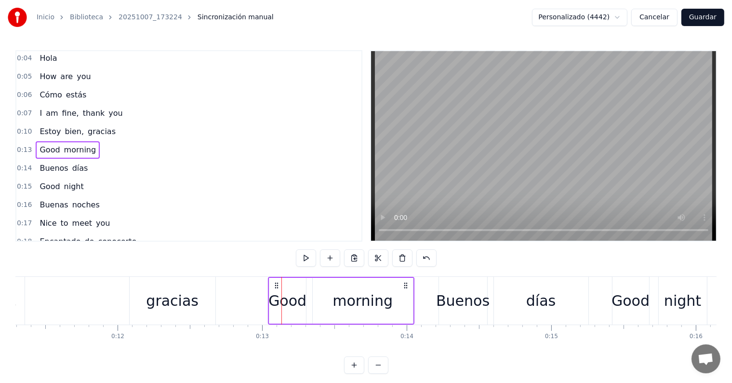
click at [527, 192] on video at bounding box center [543, 145] width 345 height 189
click at [459, 299] on div "Buenos" at bounding box center [463, 301] width 54 height 22
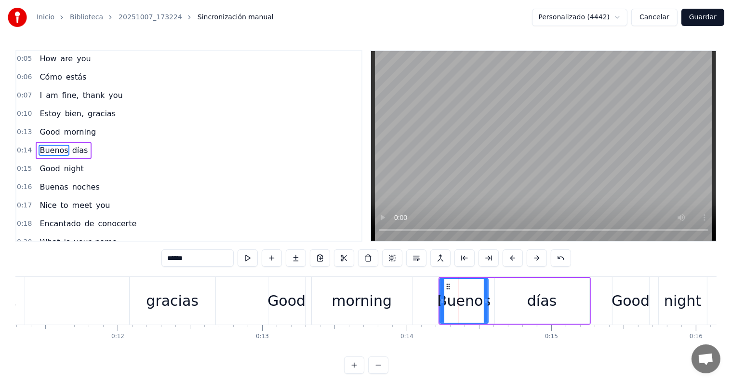
click at [291, 301] on div "Good" at bounding box center [287, 301] width 38 height 22
type input "****"
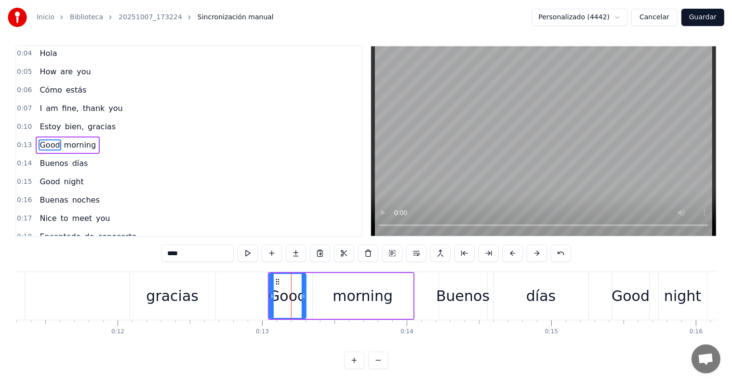
scroll to position [0, 0]
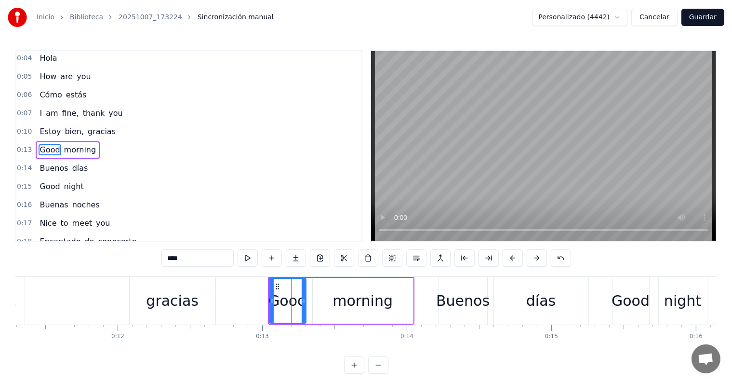
click at [190, 257] on input "****" at bounding box center [198, 257] width 72 height 17
click at [277, 286] on icon at bounding box center [278, 287] width 8 height 8
click at [78, 17] on link "Biblioteca" at bounding box center [86, 18] width 33 height 10
